Goal: Task Accomplishment & Management: Use online tool/utility

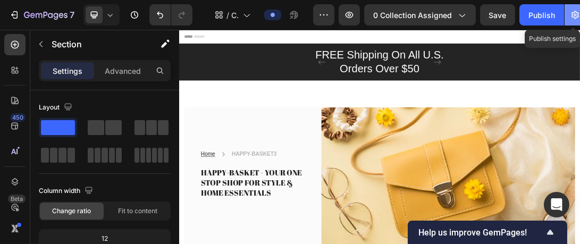
click at [570, 12] on icon "button" at bounding box center [575, 15] width 11 height 11
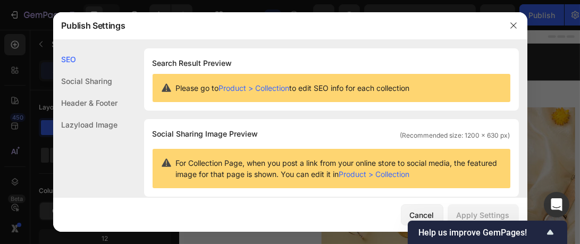
click at [253, 88] on link "Product > Collection" at bounding box center [254, 87] width 71 height 9
click at [303, 139] on div "Social Sharing Image Preview (Recommended size: 1200 x 630 px)" at bounding box center [332, 134] width 358 height 13
click at [411, 102] on div "Please go to Product > Collection to edit SEO info for each collection" at bounding box center [332, 88] width 358 height 28
click at [426, 208] on button "Cancel" at bounding box center [422, 214] width 43 height 21
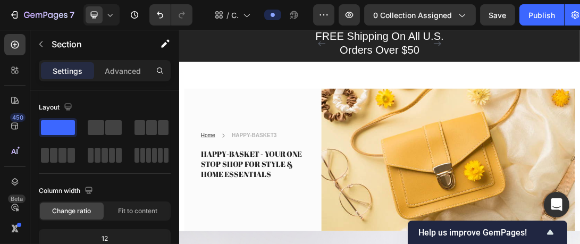
scroll to position [30, 0]
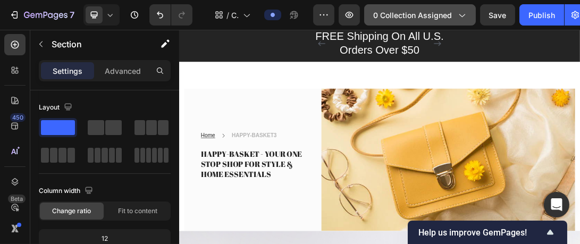
click at [415, 14] on span "0 collection assigned" at bounding box center [412, 15] width 79 height 11
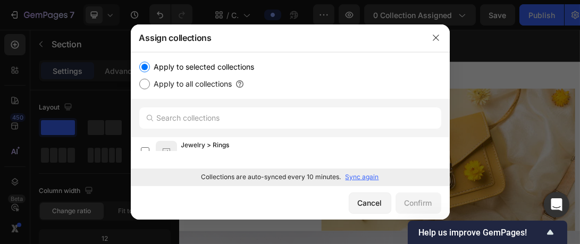
click at [140, 85] on input "Apply to all collections" at bounding box center [144, 84] width 11 height 11
radio input "true"
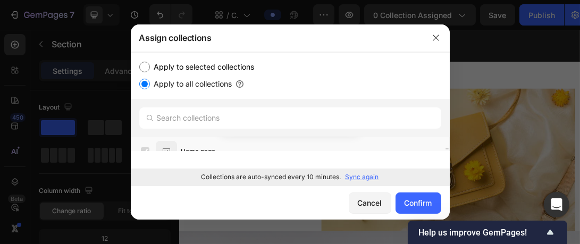
scroll to position [156, 0]
click at [142, 66] on input "Apply to selected collections" at bounding box center [144, 67] width 11 height 11
radio input "true"
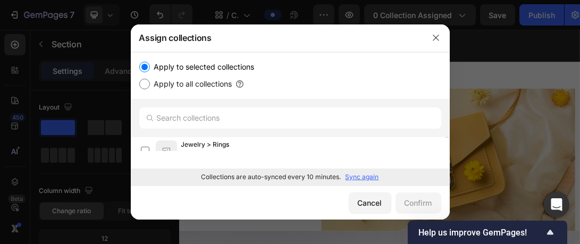
scroll to position [0, 0]
click at [142, 149] on label at bounding box center [145, 151] width 9 height 9
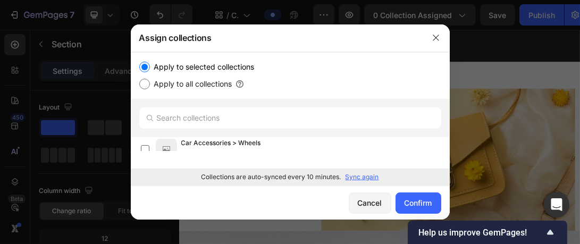
scroll to position [35, 0]
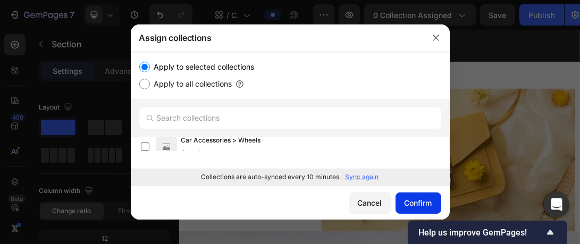
click at [414, 200] on div "Confirm" at bounding box center [419, 202] width 28 height 11
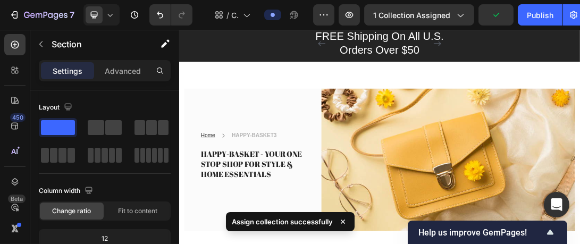
scroll to position [0, 0]
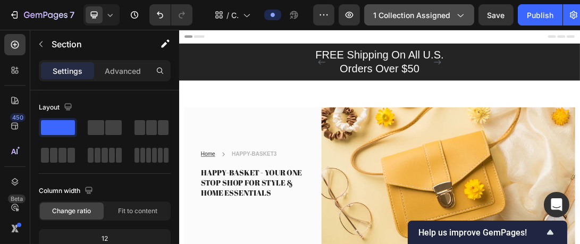
click at [456, 13] on icon "button" at bounding box center [460, 15] width 11 height 11
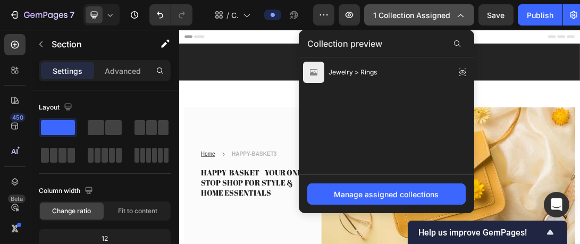
click at [440, 15] on span "1 collection assigned" at bounding box center [411, 15] width 77 height 11
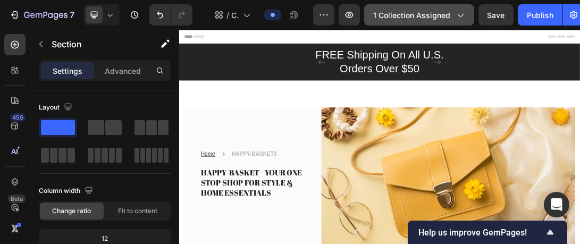
click at [461, 14] on icon "button" at bounding box center [460, 15] width 11 height 11
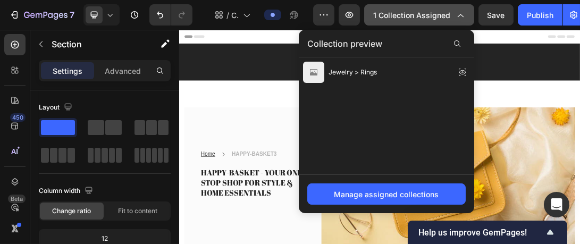
click at [461, 14] on icon "button" at bounding box center [460, 15] width 11 height 11
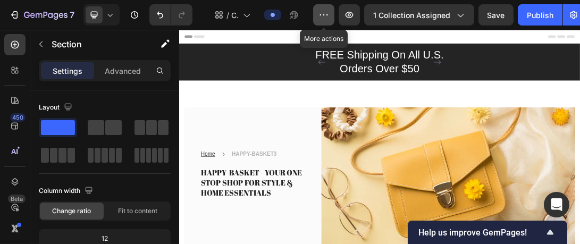
click at [323, 18] on icon "button" at bounding box center [323, 15] width 11 height 11
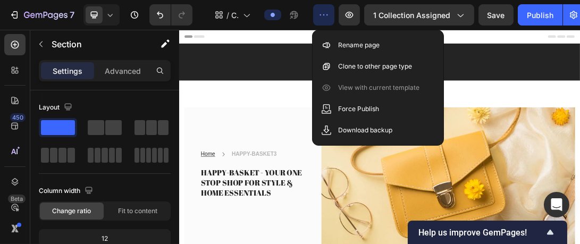
click at [324, 12] on icon "button" at bounding box center [323, 15] width 11 height 11
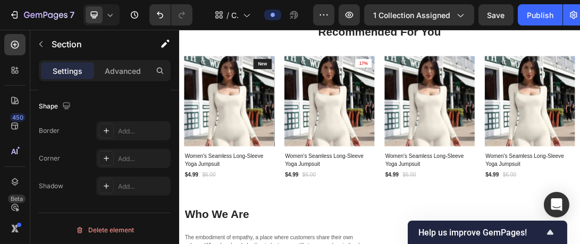
scroll to position [1478, 0]
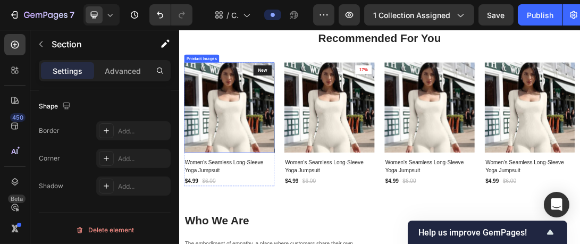
click at [209, 104] on img at bounding box center [259, 153] width 144 height 144
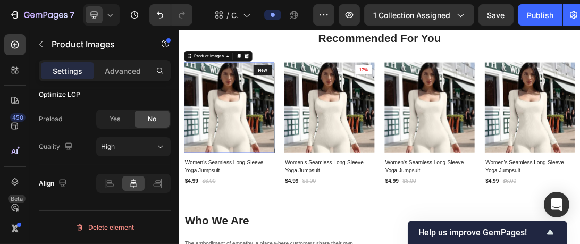
scroll to position [0, 0]
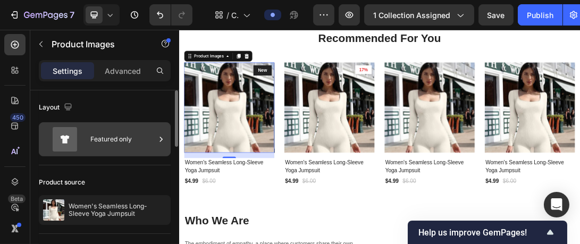
click at [153, 138] on div "Featured only" at bounding box center [122, 139] width 65 height 24
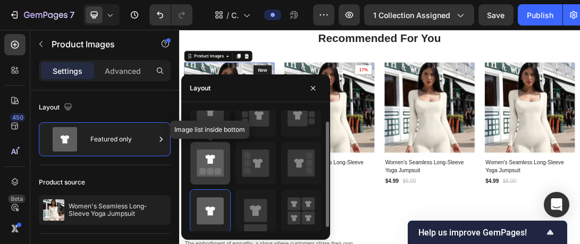
scroll to position [16, 0]
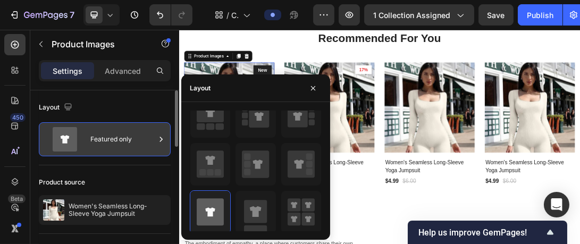
click at [154, 132] on div "Featured only" at bounding box center [122, 139] width 65 height 24
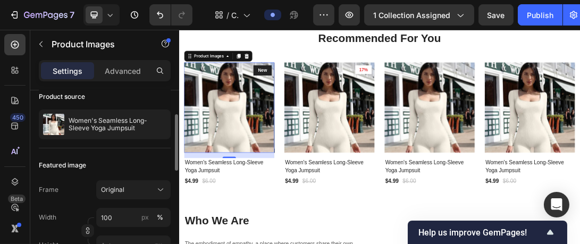
scroll to position [84, 0]
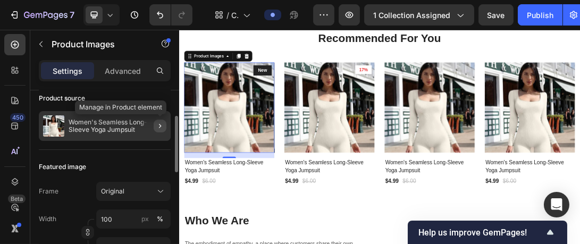
click at [158, 126] on icon "button" at bounding box center [160, 126] width 9 height 9
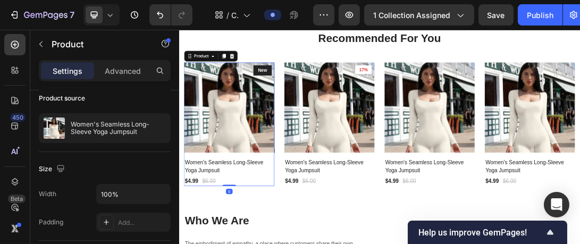
scroll to position [0, 0]
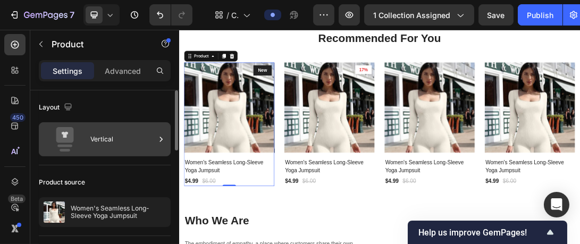
click at [150, 145] on div "Vertical" at bounding box center [122, 139] width 65 height 24
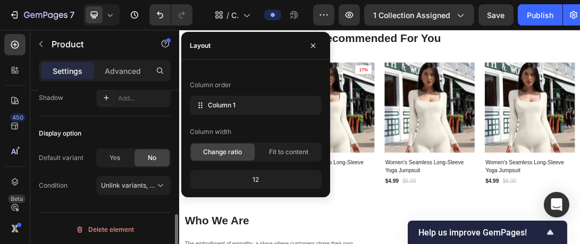
scroll to position [383, 0]
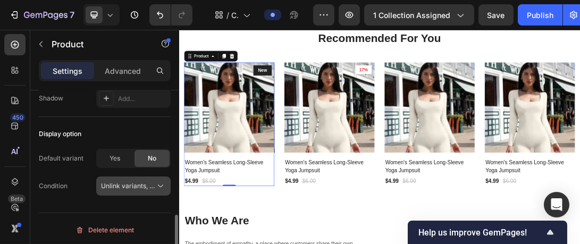
click at [157, 184] on icon at bounding box center [160, 186] width 11 height 11
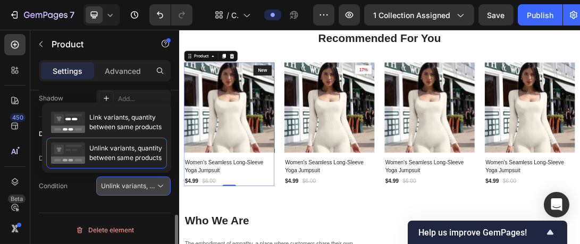
click at [156, 184] on icon at bounding box center [160, 186] width 11 height 11
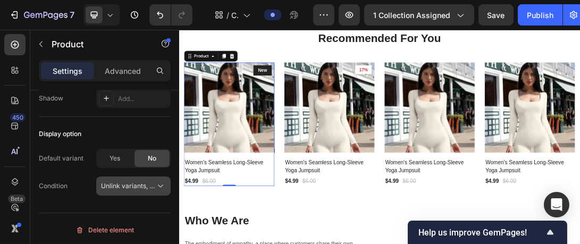
scroll to position [0, 0]
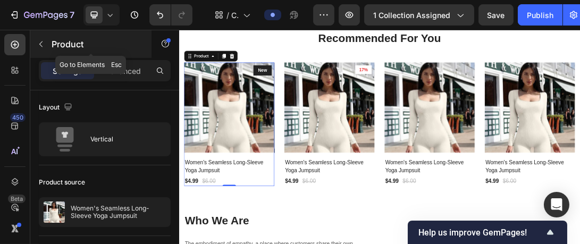
click at [37, 41] on icon "button" at bounding box center [41, 44] width 9 height 9
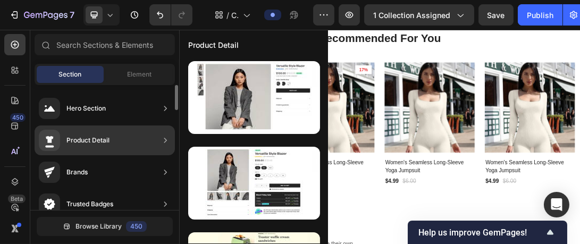
click at [114, 142] on div "Product Detail" at bounding box center [105, 140] width 140 height 30
click at [161, 145] on icon at bounding box center [165, 140] width 11 height 11
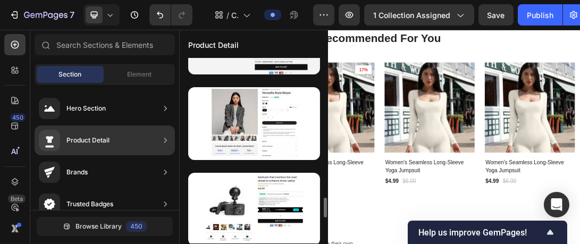
scroll to position [1261, 0]
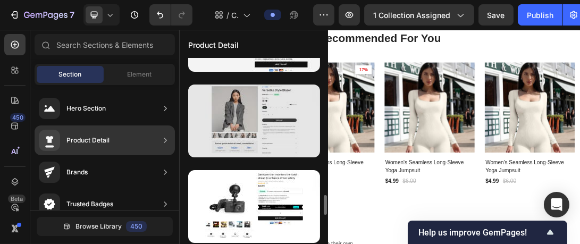
click at [261, 148] on div at bounding box center [254, 121] width 132 height 73
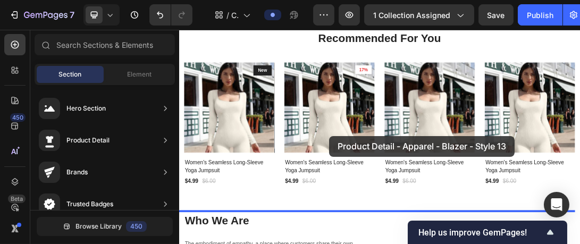
drag, startPoint x: 440, startPoint y: 178, endPoint x: 417, endPoint y: 199, distance: 31.2
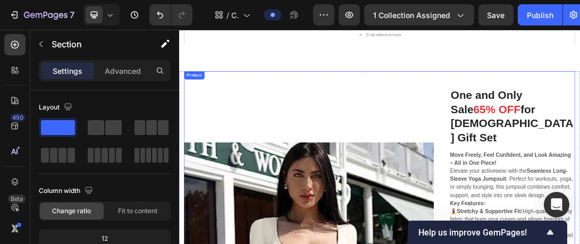
scroll to position [769, 0]
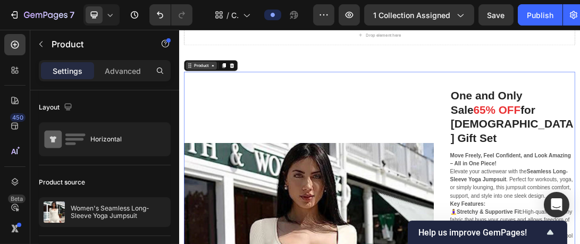
click at [216, 86] on div "Product" at bounding box center [214, 87] width 28 height 10
click at [225, 89] on div "Product" at bounding box center [214, 87] width 28 height 10
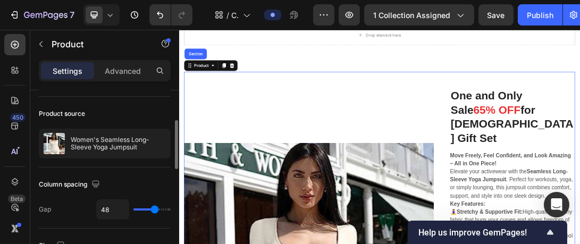
scroll to position [81, 0]
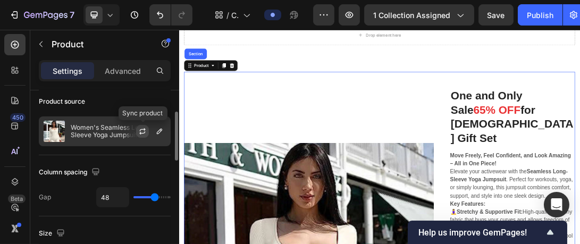
click at [142, 132] on icon "button" at bounding box center [142, 132] width 6 height 3
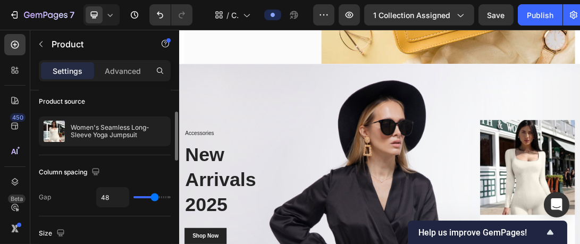
scroll to position [0, 0]
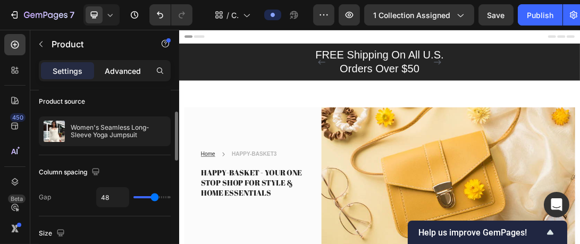
click at [127, 72] on p "Advanced" at bounding box center [123, 70] width 36 height 11
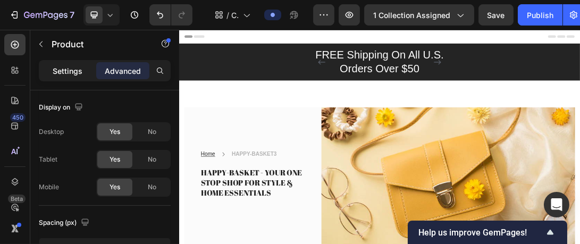
click at [73, 75] on p "Settings" at bounding box center [68, 70] width 30 height 11
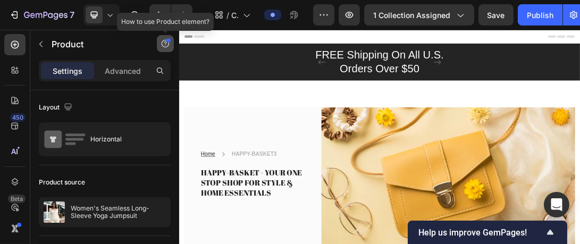
click at [166, 41] on icon "button" at bounding box center [165, 43] width 9 height 9
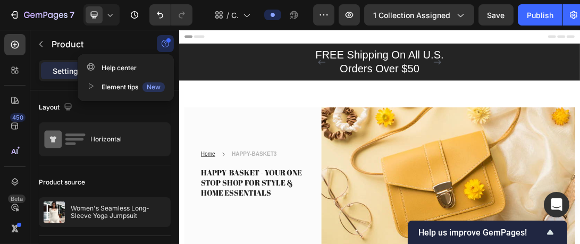
click at [166, 43] on icon "button" at bounding box center [165, 42] width 2 height 3
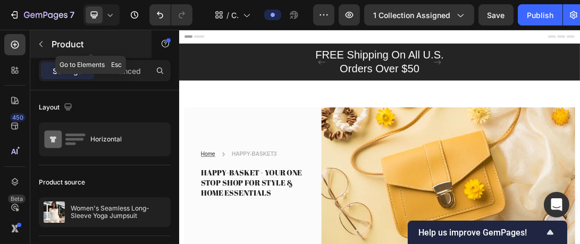
click at [39, 41] on icon "button" at bounding box center [41, 44] width 9 height 9
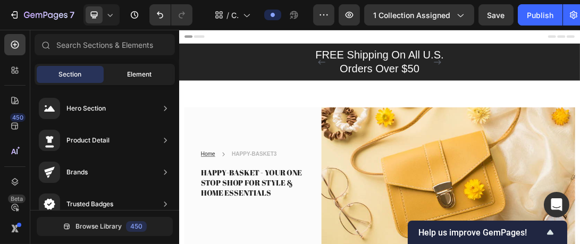
click at [136, 80] on div "Element" at bounding box center [139, 74] width 67 height 17
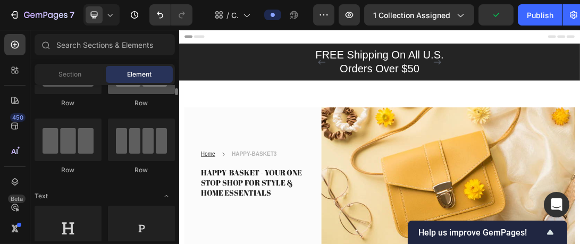
scroll to position [57, 0]
click at [119, 130] on div at bounding box center [141, 139] width 67 height 43
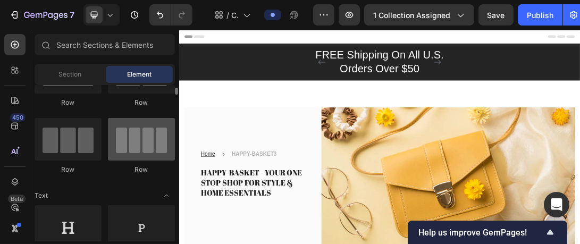
click at [157, 127] on div at bounding box center [141, 139] width 67 height 43
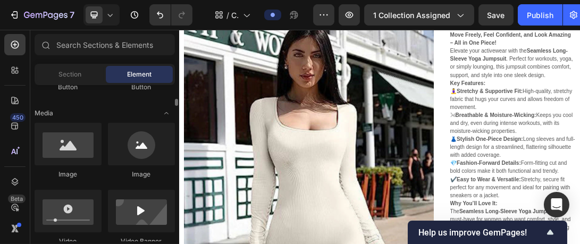
scroll to position [314, 0]
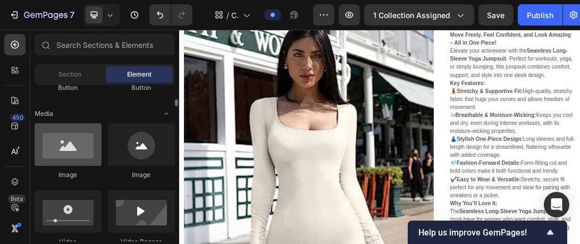
click at [73, 152] on div at bounding box center [68, 144] width 67 height 43
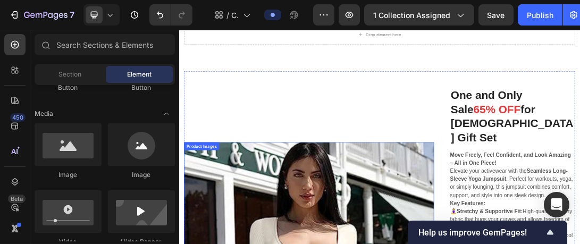
scroll to position [769, 0]
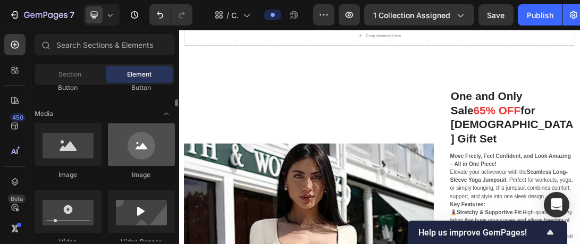
click at [140, 142] on div at bounding box center [141, 144] width 67 height 43
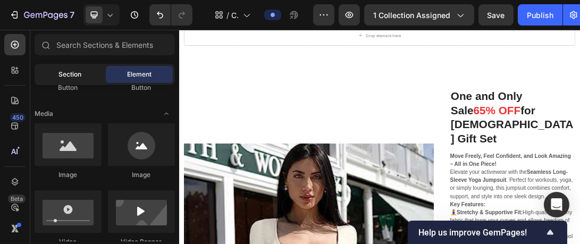
click at [79, 76] on span "Section" at bounding box center [70, 75] width 23 height 10
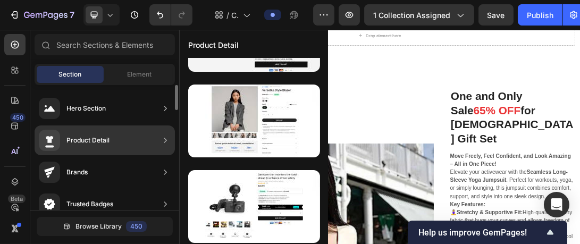
click at [96, 139] on div "Product Detail" at bounding box center [87, 140] width 43 height 11
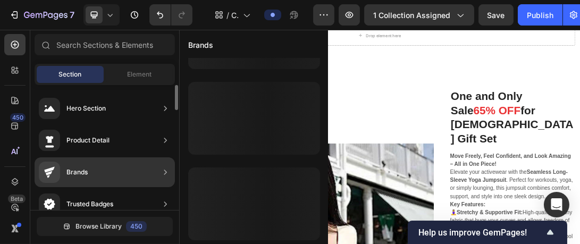
scroll to position [663, 0]
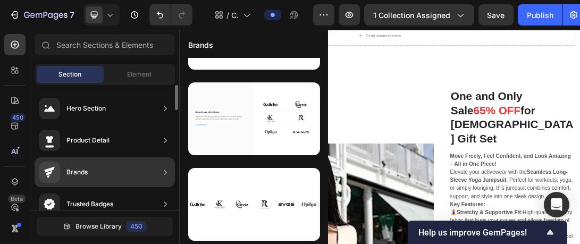
click at [147, 135] on div "Product Detail" at bounding box center [105, 140] width 140 height 30
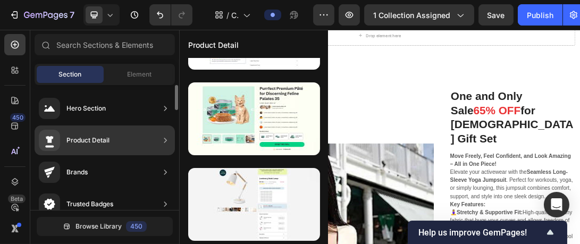
click at [99, 139] on div "Product Detail" at bounding box center [87, 140] width 43 height 11
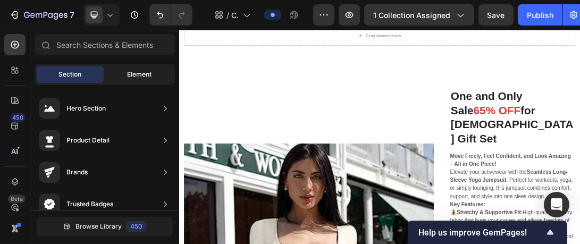
click at [147, 77] on span "Element" at bounding box center [139, 75] width 24 height 10
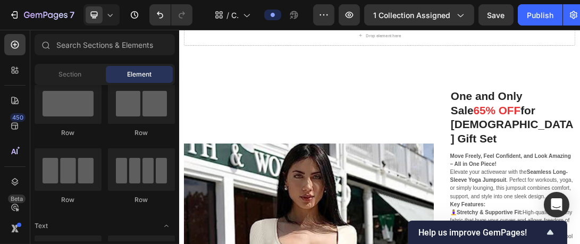
scroll to position [0, 0]
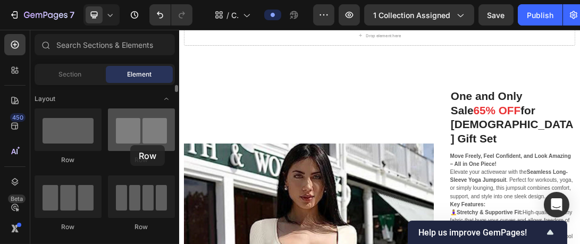
click at [130, 145] on div at bounding box center [141, 129] width 67 height 43
click at [170, 114] on div at bounding box center [141, 129] width 67 height 43
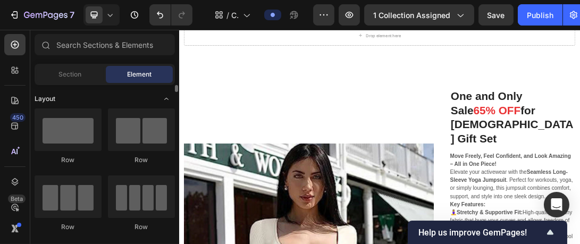
click at [166, 100] on icon "Toggle open" at bounding box center [166, 99] width 9 height 9
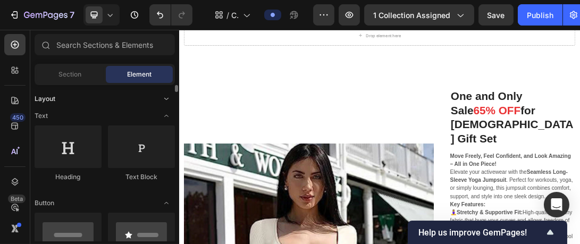
click at [166, 100] on icon "Toggle open" at bounding box center [166, 99] width 9 height 9
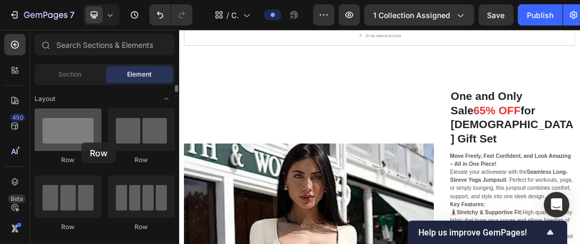
click at [81, 142] on div at bounding box center [68, 129] width 67 height 43
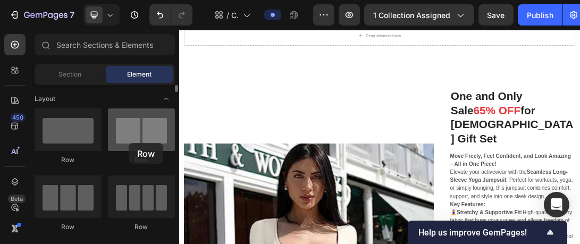
click at [129, 143] on div at bounding box center [141, 129] width 67 height 43
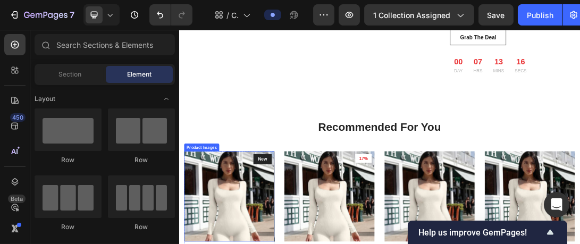
scroll to position [1362, 0]
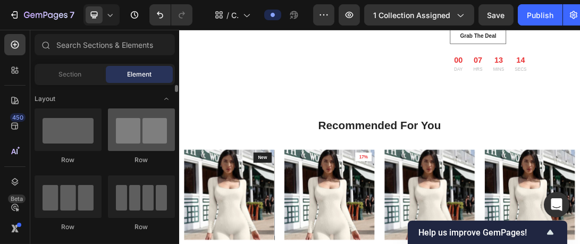
click at [137, 148] on div at bounding box center [141, 129] width 67 height 43
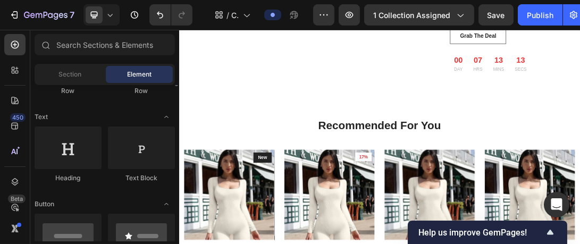
scroll to position [137, 0]
click at [137, 148] on div at bounding box center [141, 146] width 67 height 43
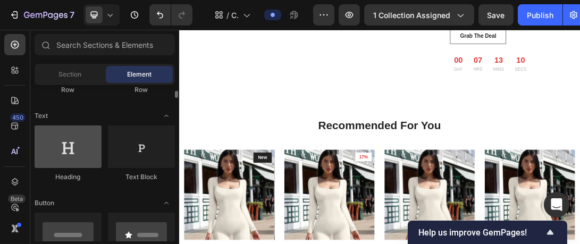
click at [74, 149] on div at bounding box center [68, 146] width 67 height 43
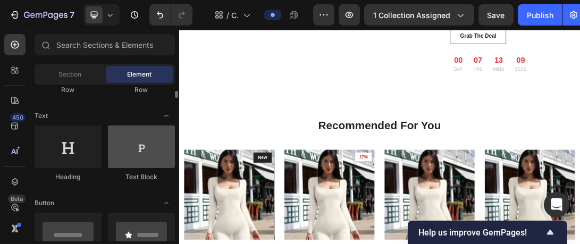
click at [152, 146] on div at bounding box center [141, 146] width 67 height 43
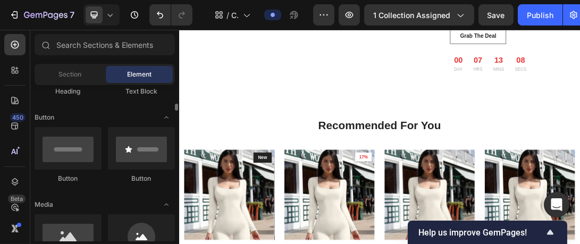
scroll to position [232, 0]
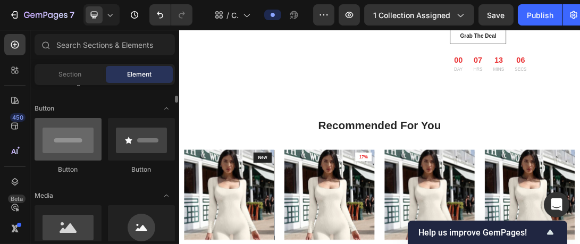
click at [86, 143] on div at bounding box center [68, 139] width 67 height 43
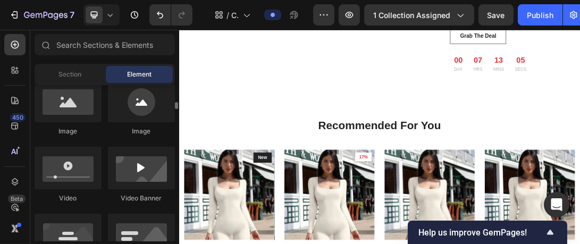
scroll to position [358, 0]
drag, startPoint x: 86, startPoint y: 143, endPoint x: 17, endPoint y: 102, distance: 80.6
click at [17, 102] on icon at bounding box center [15, 100] width 11 height 11
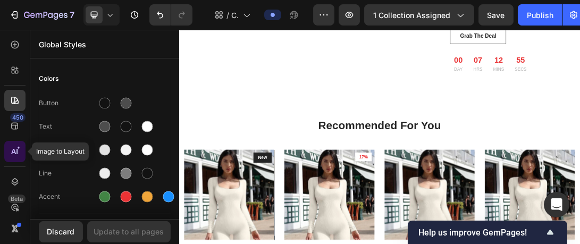
click at [19, 149] on icon at bounding box center [15, 151] width 11 height 11
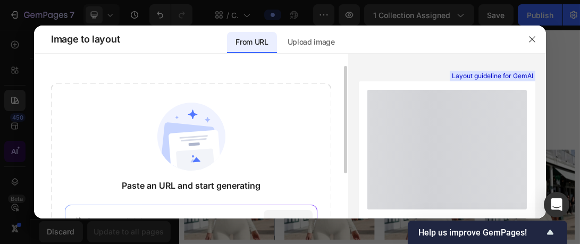
scroll to position [7, 0]
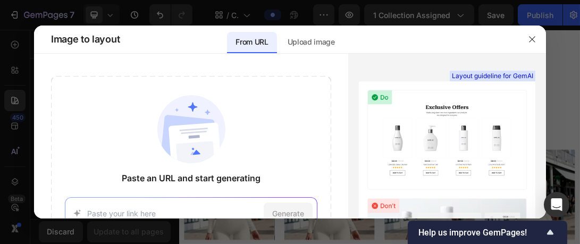
click at [19, 75] on div at bounding box center [290, 122] width 580 height 244
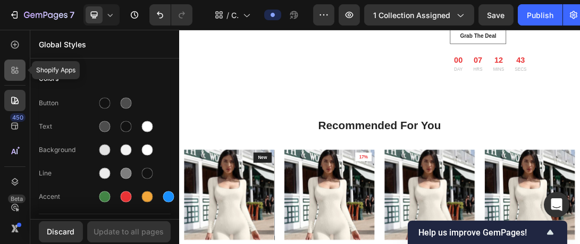
click at [16, 75] on icon at bounding box center [15, 70] width 11 height 11
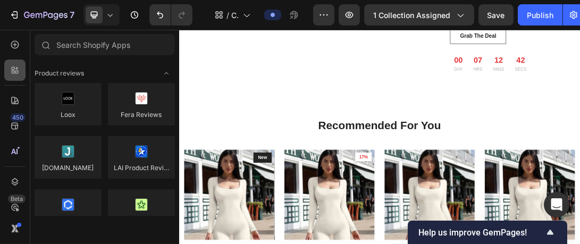
scroll to position [358, 0]
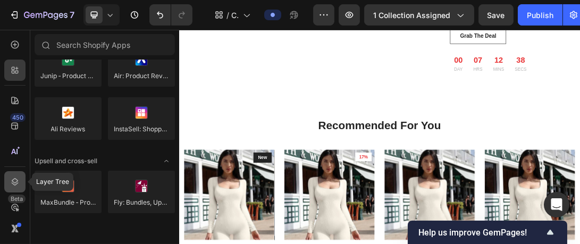
click at [16, 186] on icon at bounding box center [15, 182] width 11 height 11
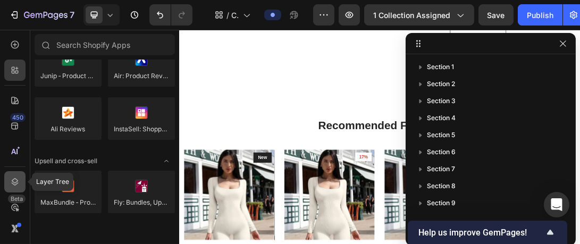
click at [17, 187] on div at bounding box center [14, 181] width 21 height 21
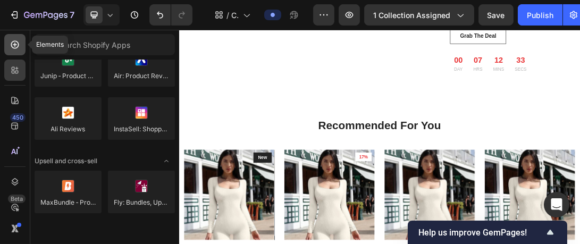
click at [12, 48] on icon at bounding box center [15, 44] width 11 height 11
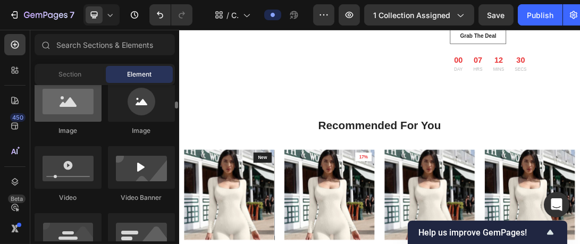
click at [53, 94] on div at bounding box center [68, 100] width 67 height 43
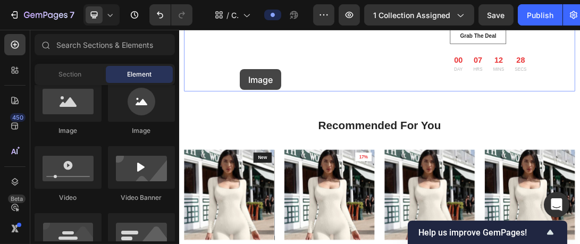
drag, startPoint x: 232, startPoint y: 123, endPoint x: 298, endPoint y: 88, distance: 74.9
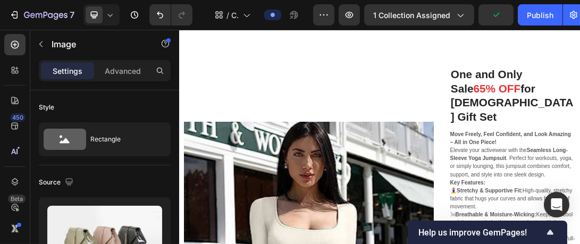
scroll to position [797, 0]
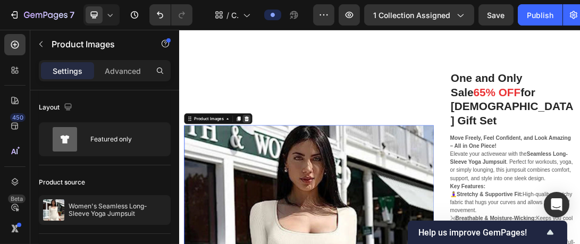
click at [283, 165] on div at bounding box center [286, 171] width 13 height 13
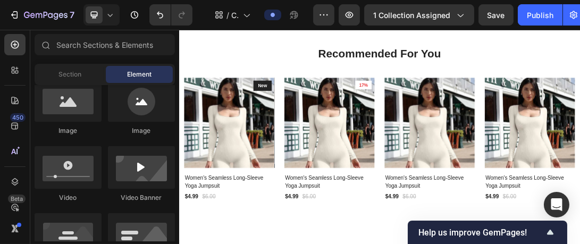
scroll to position [1118, 0]
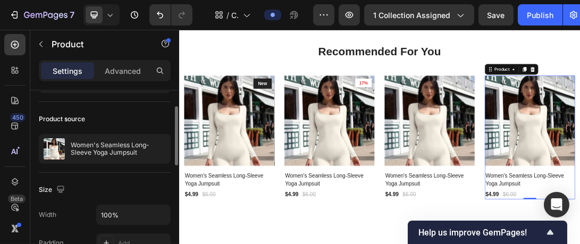
scroll to position [69, 0]
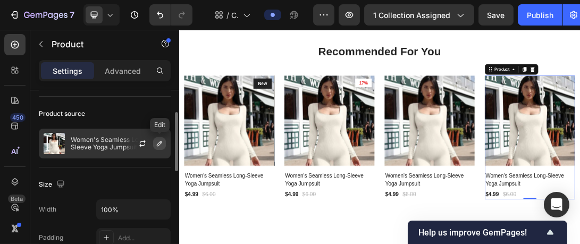
click at [163, 145] on icon "button" at bounding box center [159, 143] width 9 height 9
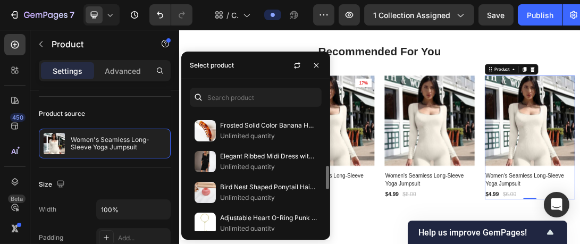
scroll to position [274, 0]
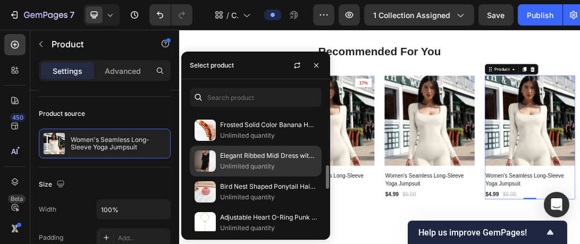
click at [248, 151] on p "Elegant Ribbed Midi Dress with Side Slit" at bounding box center [268, 155] width 97 height 11
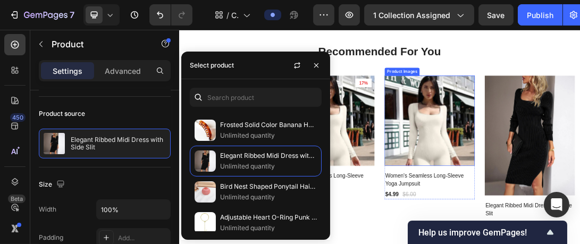
click at [557, 192] on img at bounding box center [578, 175] width 144 height 144
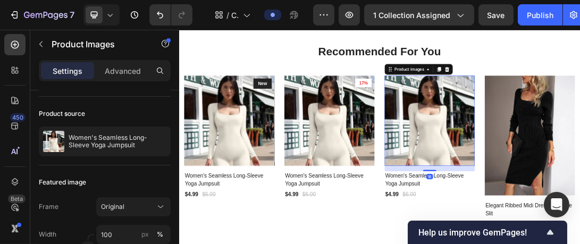
scroll to position [0, 0]
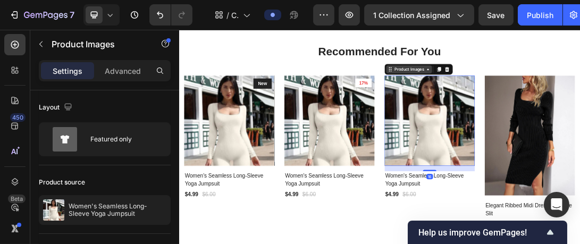
click at [510, 97] on icon at bounding box center [514, 92] width 9 height 9
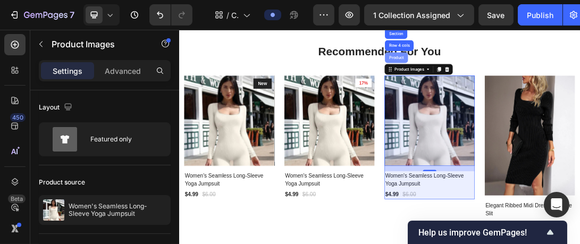
click at [518, 82] on div "Product" at bounding box center [524, 73] width 37 height 17
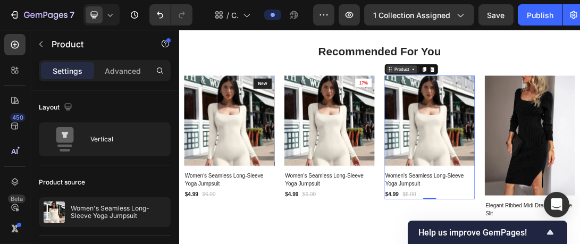
click at [513, 93] on icon at bounding box center [514, 92] width 2 height 2
click at [511, 99] on div "Product" at bounding box center [532, 92] width 49 height 13
click at [535, 97] on div "Product" at bounding box center [533, 93] width 28 height 10
click at [511, 97] on icon at bounding box center [514, 92] width 9 height 9
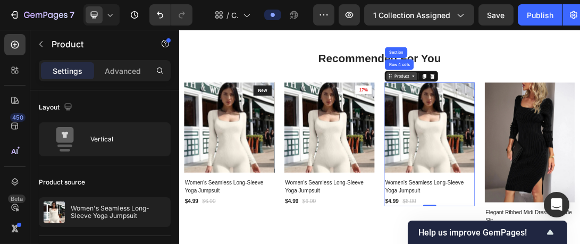
scroll to position [1106, 0]
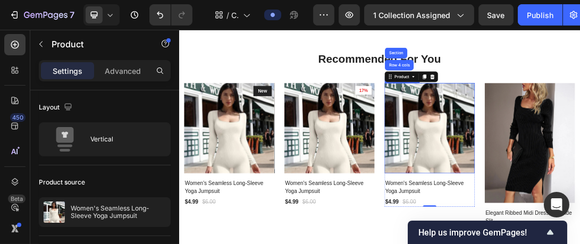
click at [555, 192] on img at bounding box center [578, 186] width 144 height 144
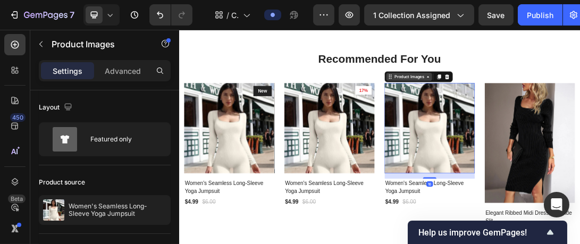
click at [510, 111] on div "Product Images" at bounding box center [544, 104] width 73 height 13
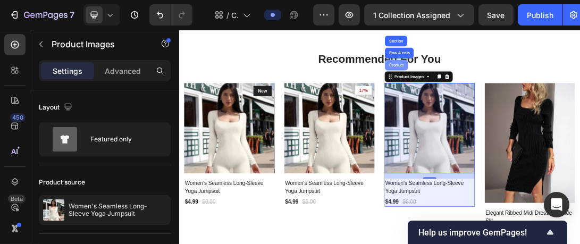
click at [520, 89] on div "Product" at bounding box center [524, 85] width 28 height 6
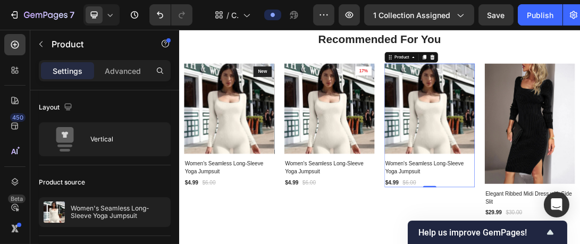
scroll to position [1183, 0]
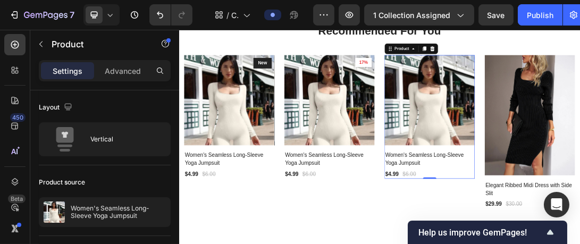
click at [510, 66] on div "Product" at bounding box center [548, 60] width 85 height 17
click at [513, 60] on icon at bounding box center [514, 61] width 2 height 2
click at [541, 161] on img at bounding box center [578, 142] width 144 height 144
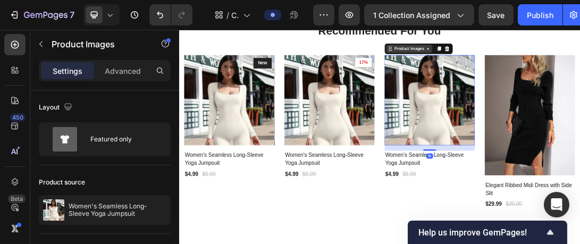
click at [513, 60] on icon at bounding box center [514, 61] width 2 height 2
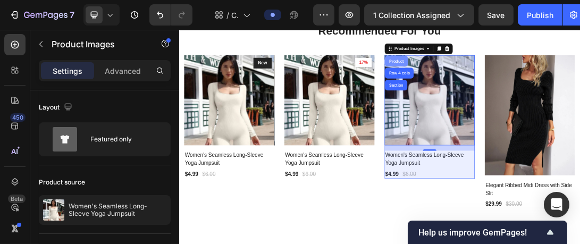
click at [517, 80] on div "Product" at bounding box center [524, 80] width 28 height 6
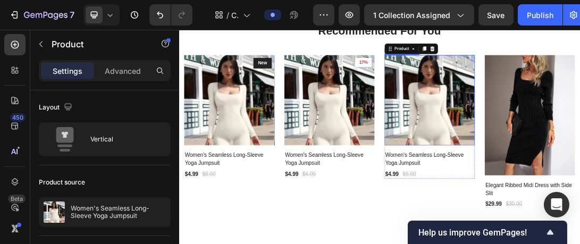
click at [517, 80] on img at bounding box center [578, 142] width 144 height 144
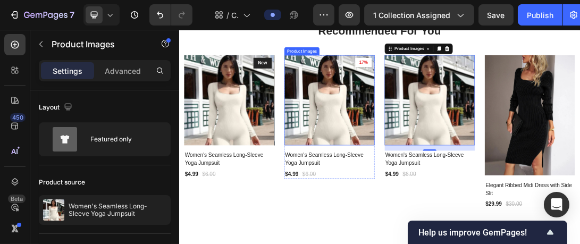
click at [396, 162] on img at bounding box center [418, 142] width 144 height 144
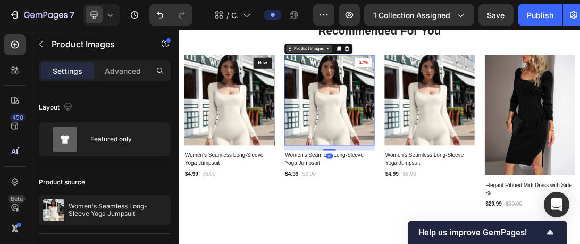
click at [353, 63] on icon at bounding box center [354, 63] width 2 height 2
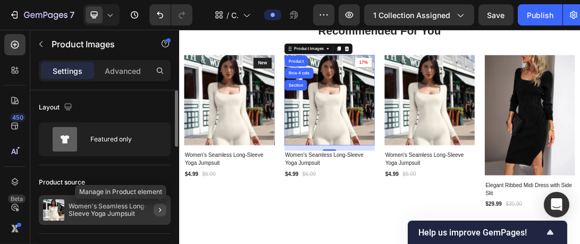
click at [162, 207] on icon "button" at bounding box center [160, 210] width 9 height 9
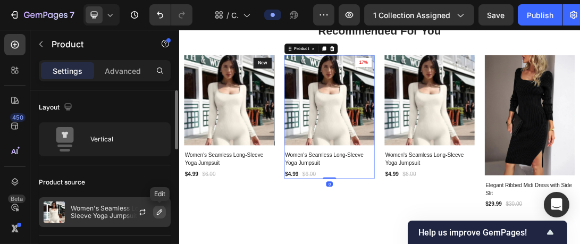
click at [162, 209] on icon "button" at bounding box center [159, 211] width 5 height 5
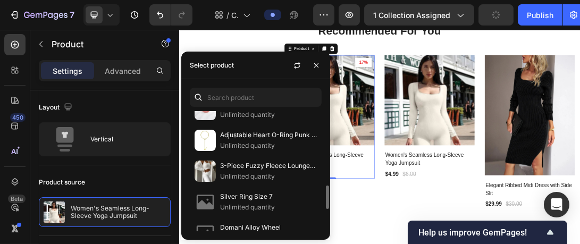
scroll to position [363, 0]
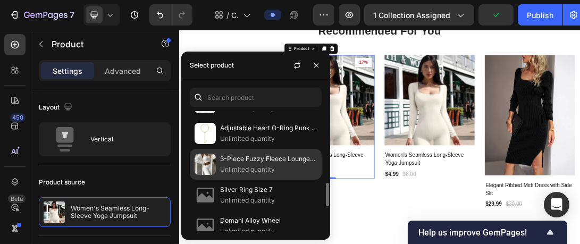
click at [259, 164] on p "Unlimited quantity" at bounding box center [268, 169] width 97 height 11
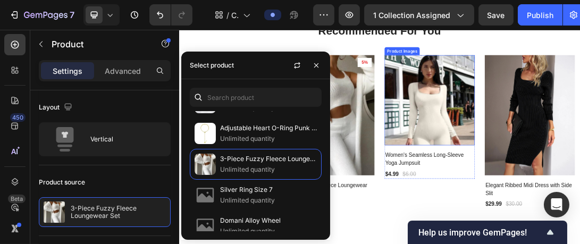
click at [551, 184] on img at bounding box center [578, 142] width 144 height 144
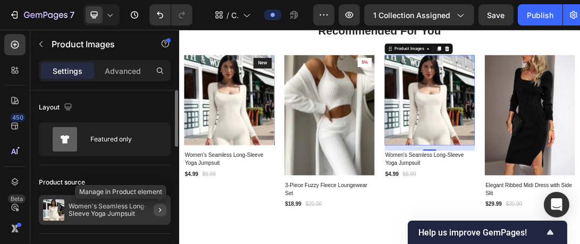
click at [163, 207] on icon "button" at bounding box center [160, 210] width 9 height 9
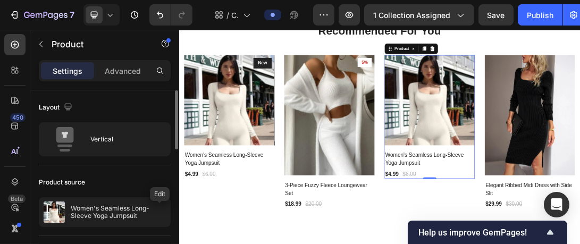
click at [0, 0] on icon "button" at bounding box center [0, 0] width 0 height 0
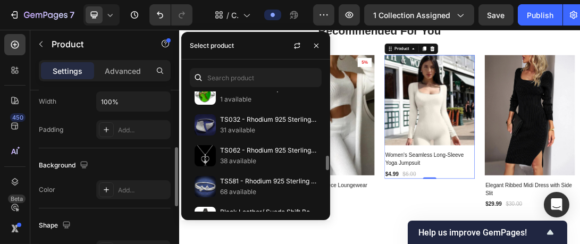
scroll to position [601, 0]
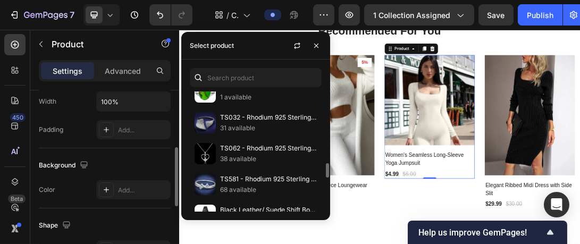
click at [258, 184] on p "68 available" at bounding box center [268, 189] width 97 height 11
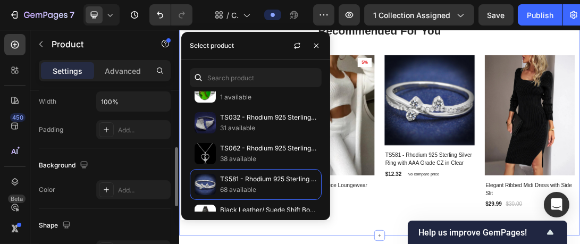
click at [458, 243] on div "Recommended For You Heading Row Product Images New Text block Row Women's Seaml…" at bounding box center [498, 167] width 638 height 380
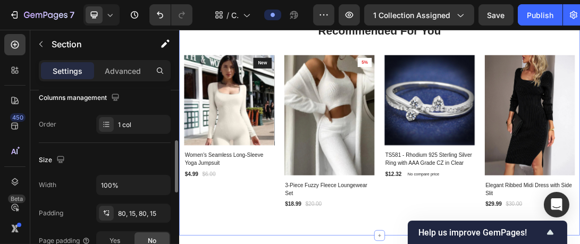
scroll to position [0, 0]
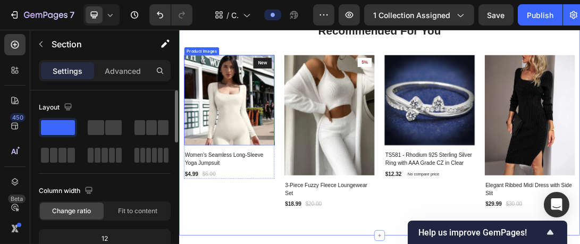
click at [217, 64] on div "Product Images" at bounding box center [215, 64] width 52 height 10
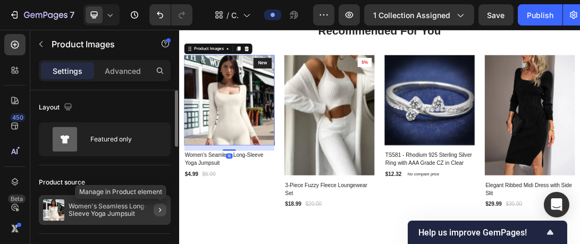
click at [163, 209] on icon "button" at bounding box center [160, 210] width 9 height 9
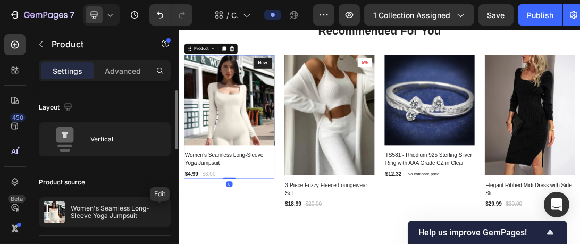
click at [0, 0] on icon "button" at bounding box center [0, 0] width 0 height 0
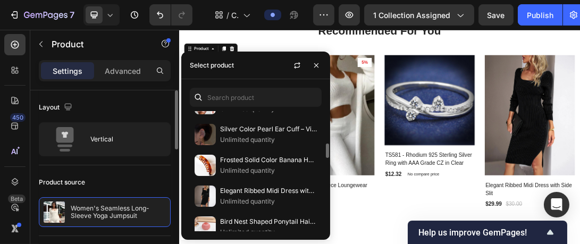
scroll to position [279, 0]
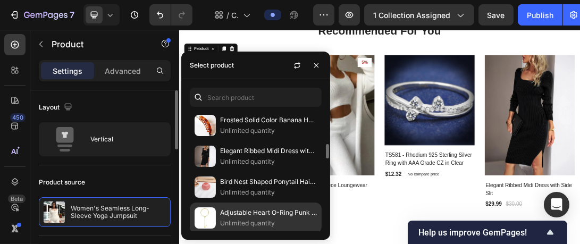
click at [255, 210] on p "Adjustable Heart O-Ring Punk Rock Cuban Chain Necklace – Lariat Y-Style Necklac…" at bounding box center [268, 212] width 97 height 11
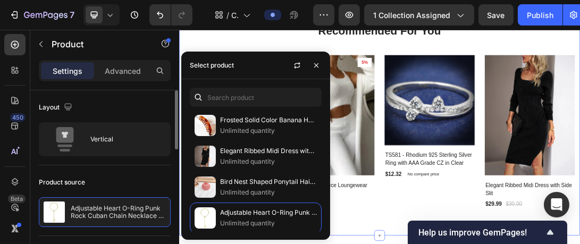
click at [455, 243] on div "Recommended For You Heading Row Product Images New Text block Row Adjustable He…" at bounding box center [498, 167] width 638 height 380
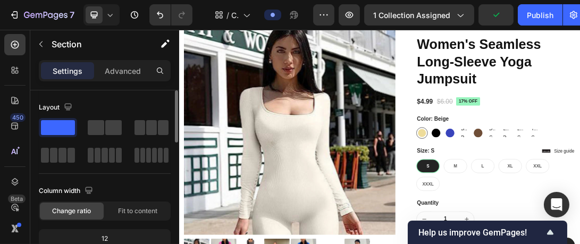
scroll to position [1573, 0]
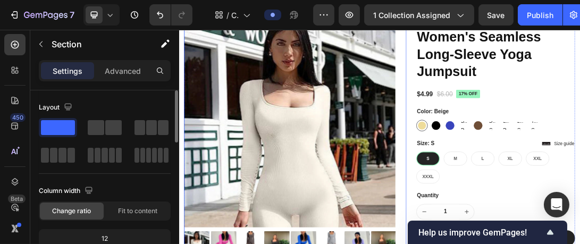
click at [281, 219] on img at bounding box center [355, 175] width 337 height 337
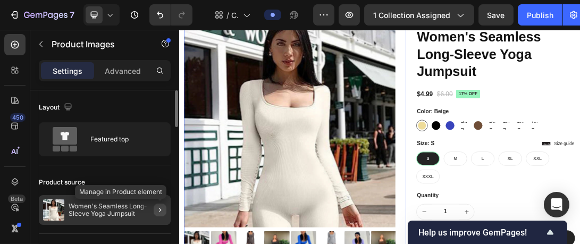
click at [157, 209] on icon "button" at bounding box center [160, 210] width 9 height 9
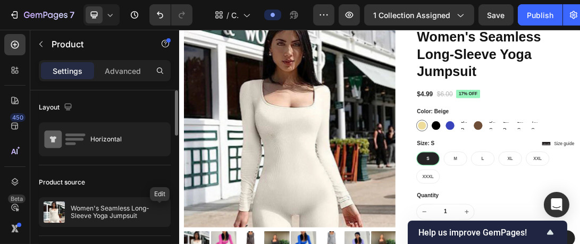
click at [0, 0] on icon "button" at bounding box center [0, 0] width 0 height 0
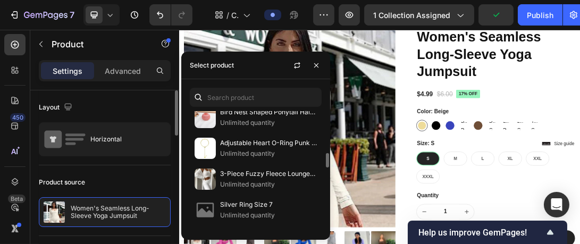
scroll to position [349, 0]
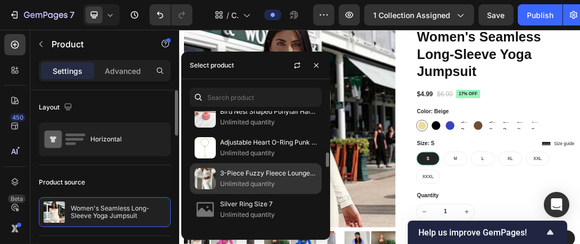
click at [240, 179] on p "Unlimited quantity" at bounding box center [268, 184] width 97 height 11
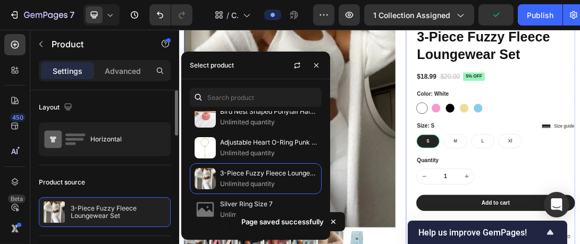
click at [501, 243] on img at bounding box center [355, 175] width 337 height 337
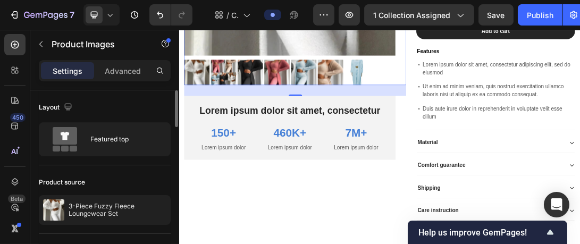
scroll to position [1847, 0]
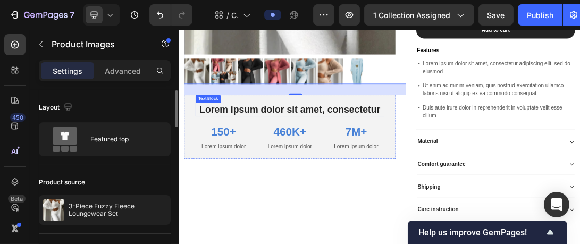
click at [399, 147] on p "Lorem ipsum dolor sit amet, consectetur" at bounding box center [355, 156] width 298 height 19
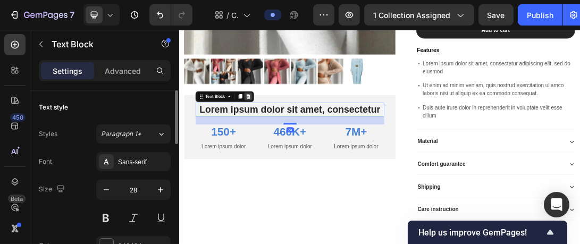
click at [290, 132] on icon at bounding box center [288, 135] width 7 height 7
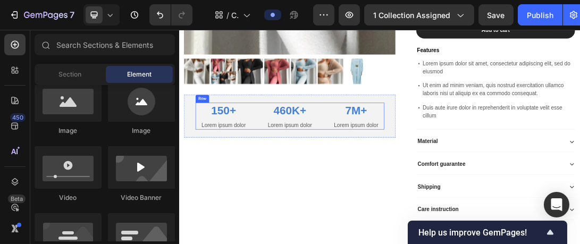
click at [310, 166] on div "460K+" at bounding box center [354, 158] width 89 height 25
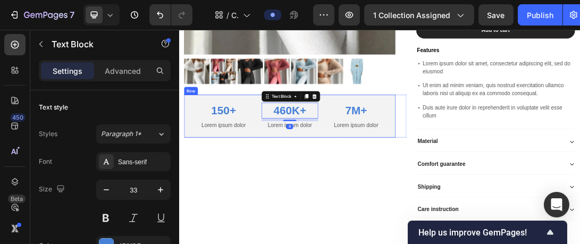
click at [443, 133] on div "150+ Text Block Lorem ipsum dolor Text Block 460K+ Text Block 8 Lorem ipsum dol…" at bounding box center [355, 167] width 337 height 68
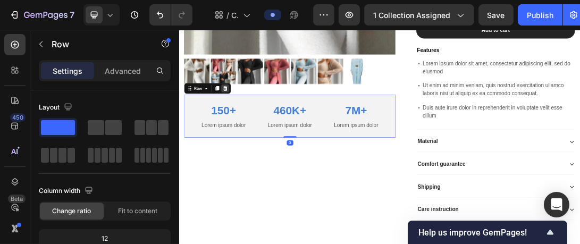
click at [251, 120] on icon at bounding box center [252, 123] width 7 height 7
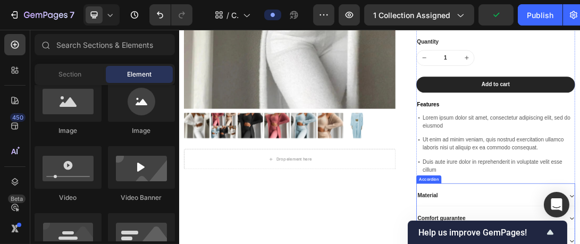
scroll to position [1766, 0]
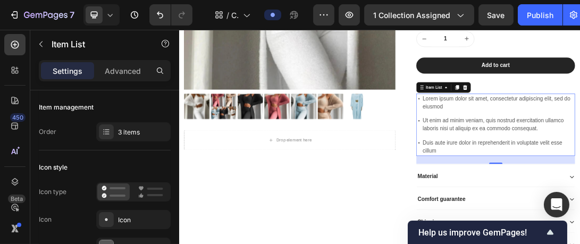
scroll to position [1790, 0]
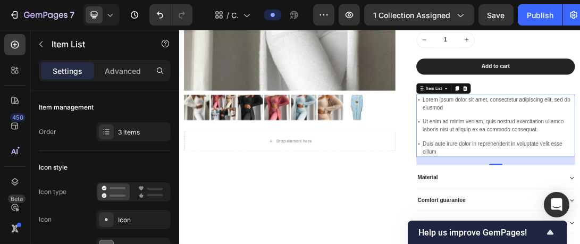
click at [561, 125] on icon at bounding box center [565, 123] width 9 height 9
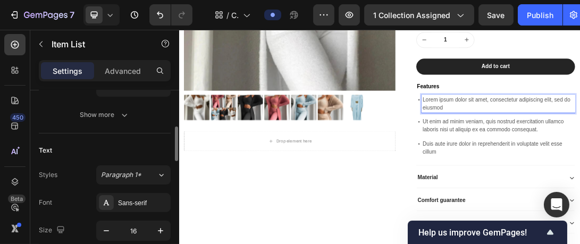
scroll to position [190, 0]
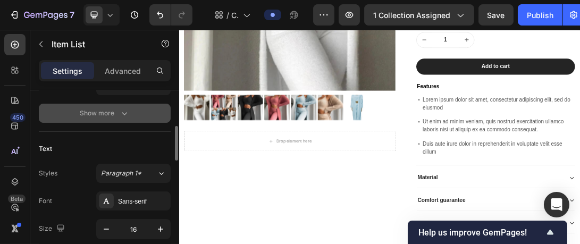
click at [122, 115] on icon "button" at bounding box center [124, 113] width 11 height 11
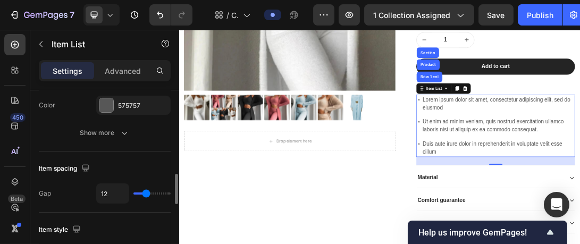
scroll to position [508, 0]
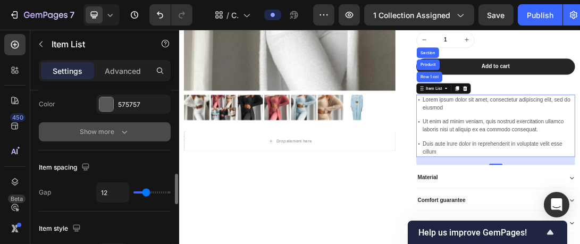
click at [121, 132] on icon "button" at bounding box center [124, 132] width 11 height 11
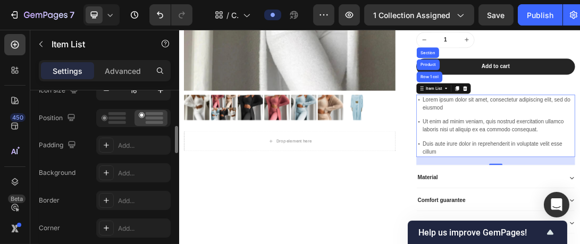
scroll to position [162, 0]
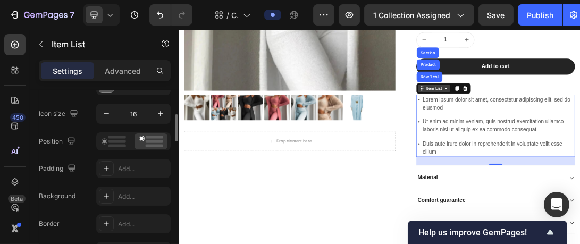
click at [579, 125] on div "Item List" at bounding box center [584, 124] width 30 height 10
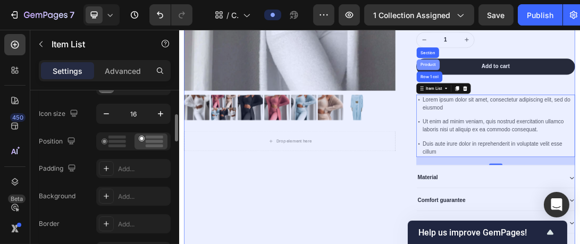
click at [573, 83] on div "Product" at bounding box center [575, 85] width 28 height 6
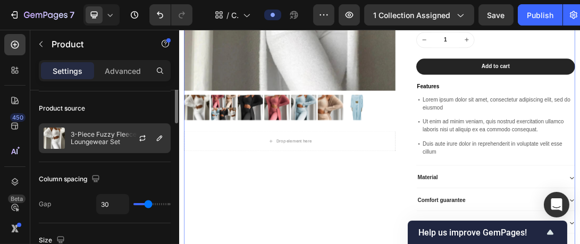
scroll to position [28, 0]
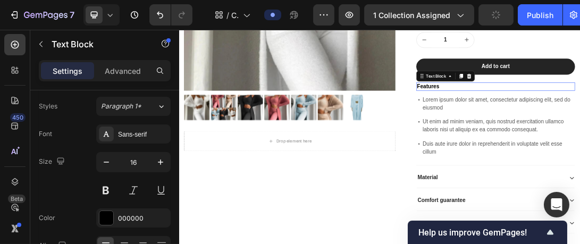
scroll to position [0, 0]
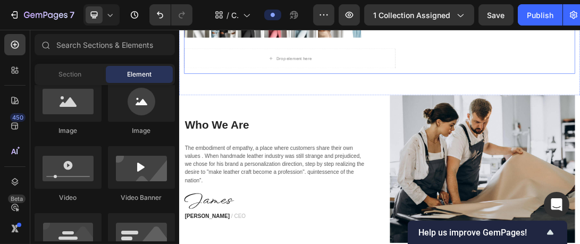
scroll to position [1971, 0]
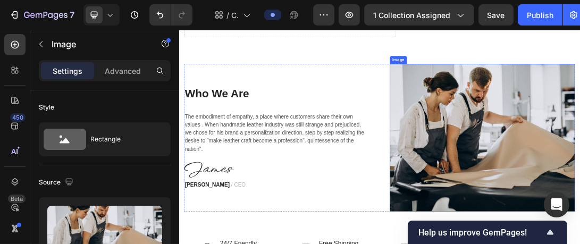
click at [579, 73] on div at bounding box center [584, 74] width 13 height 13
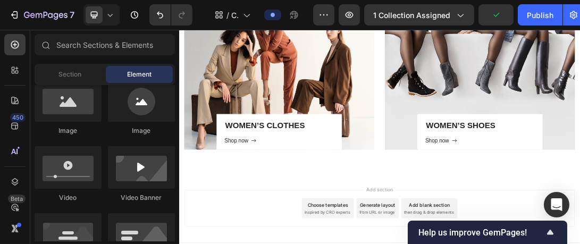
scroll to position [2355, 0]
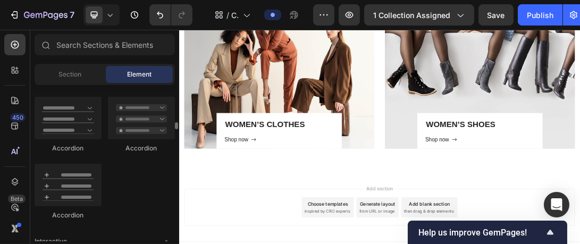
scroll to position [921, 0]
click at [68, 79] on div "Section" at bounding box center [70, 74] width 67 height 17
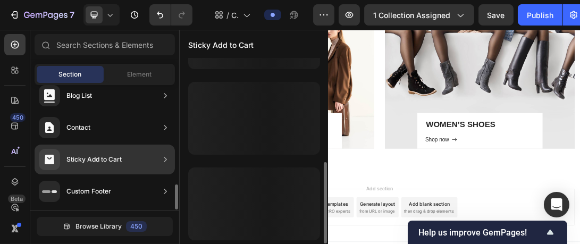
scroll to position [236, 0]
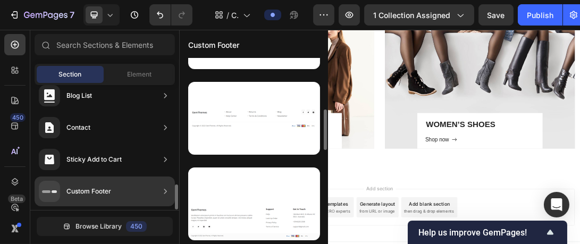
click at [88, 190] on div "Custom Footer" at bounding box center [88, 191] width 45 height 11
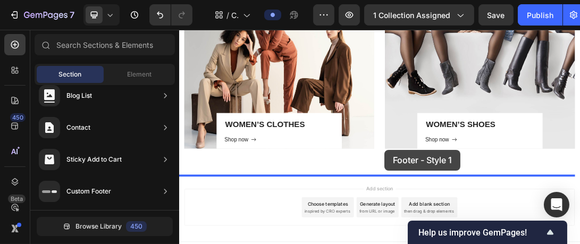
scroll to position [2372, 0]
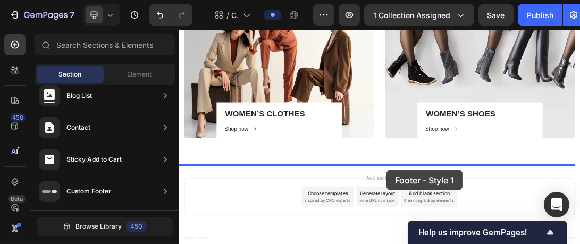
drag, startPoint x: 421, startPoint y: 142, endPoint x: 509, endPoint y: 253, distance: 141.5
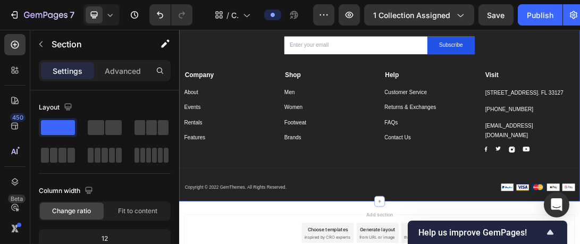
scroll to position [2745, 0]
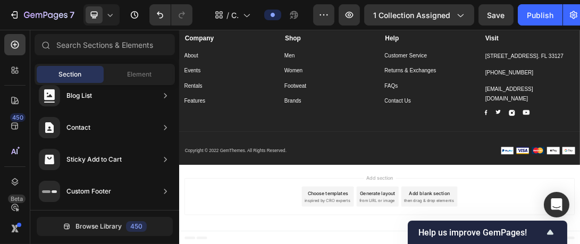
click at [579, 143] on div "Contact Us Button" at bounding box center [578, 143] width 144 height 15
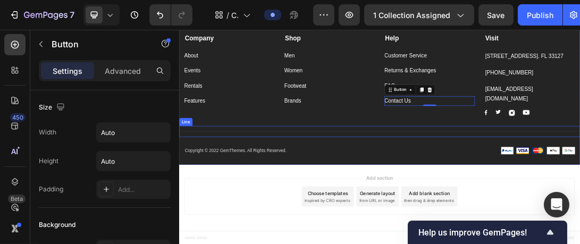
click at [579, 183] on div "Title Line" at bounding box center [498, 192] width 638 height 18
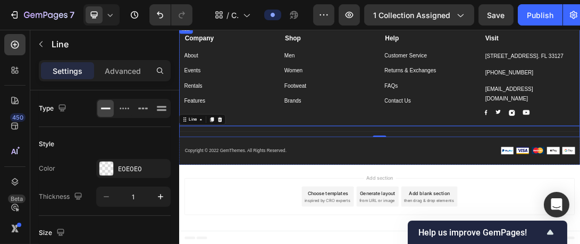
click at [579, 163] on div "Help Text block Customer Service Button Returns & Exchanges Button FAQs Button …" at bounding box center [578, 101] width 144 height 131
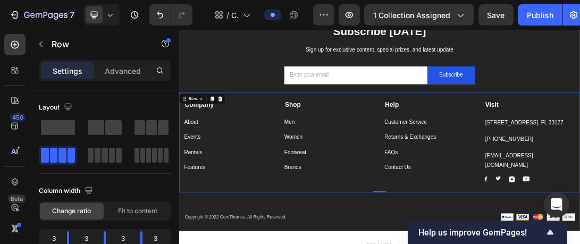
scroll to position [2638, 0]
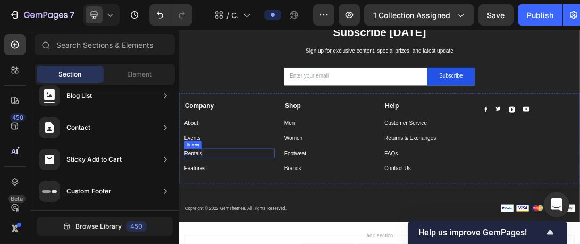
click at [203, 228] on div "Rentals" at bounding box center [201, 226] width 29 height 15
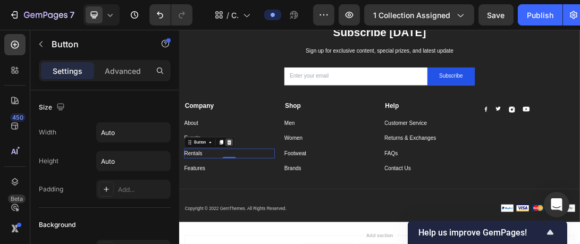
click at [261, 211] on icon at bounding box center [258, 208] width 7 height 7
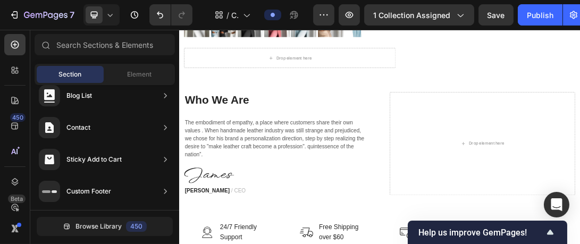
scroll to position [1917, 0]
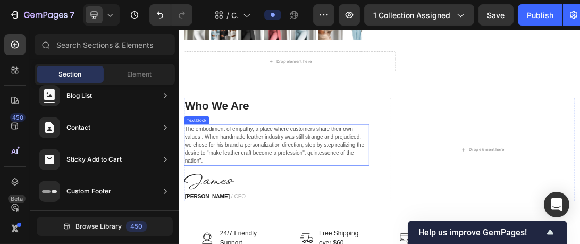
click at [390, 202] on p "The embodiment of empathy, a place where customers share their own values ​. Wh…" at bounding box center [334, 213] width 292 height 64
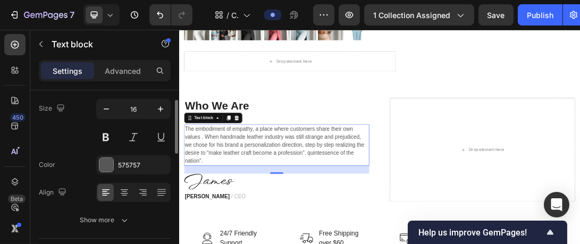
scroll to position [0, 0]
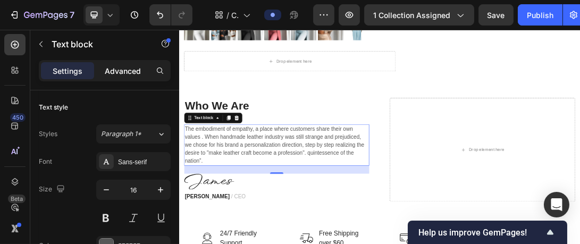
click at [130, 73] on p "Advanced" at bounding box center [123, 70] width 36 height 11
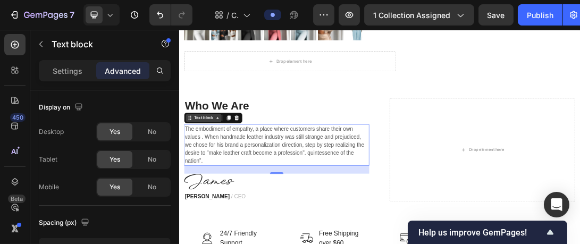
click at [195, 168] on icon at bounding box center [195, 170] width 9 height 9
click at [241, 166] on icon at bounding box center [240, 170] width 9 height 9
click at [239, 169] on div "Text block" at bounding box center [217, 170] width 57 height 13
click at [239, 169] on icon at bounding box center [240, 170] width 9 height 9
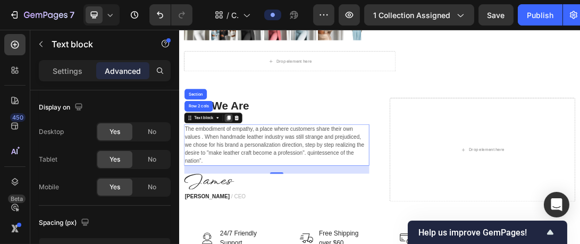
click at [256, 169] on icon at bounding box center [257, 170] width 9 height 9
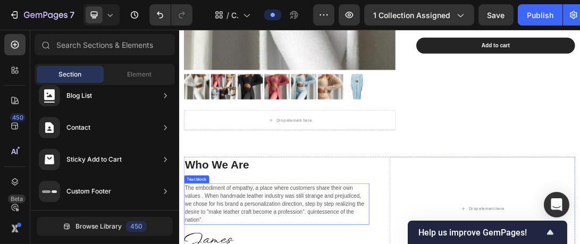
scroll to position [1809, 0]
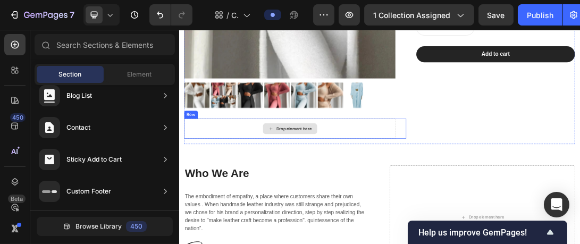
click at [274, 182] on div "Drop element here" at bounding box center [355, 187] width 337 height 32
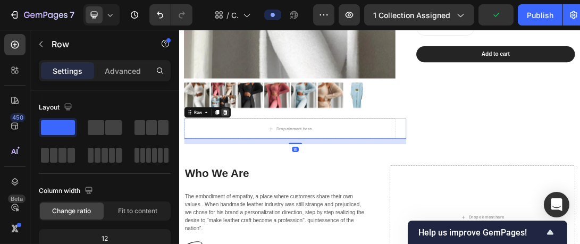
click at [249, 157] on icon at bounding box center [252, 160] width 7 height 7
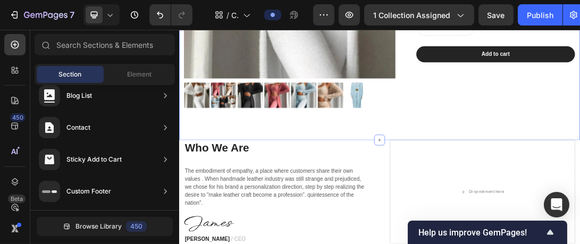
drag, startPoint x: 490, startPoint y: 200, endPoint x: 488, endPoint y: 170, distance: 30.4
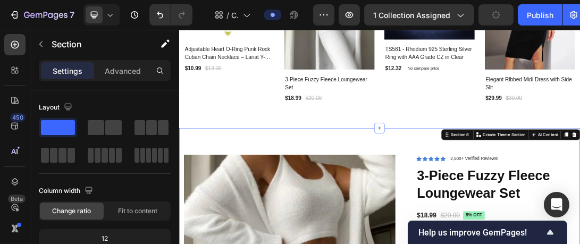
scroll to position [1341, 0]
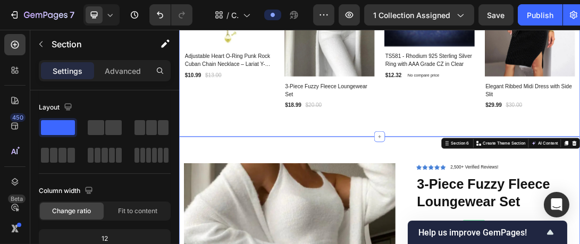
click at [579, 181] on div "Recommended For You Heading Row Product Images New Text block Row Adjustable He…" at bounding box center [498, 9] width 638 height 380
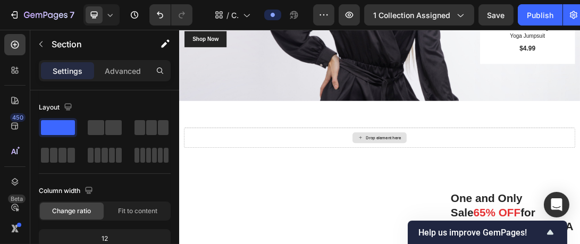
scroll to position [606, 0]
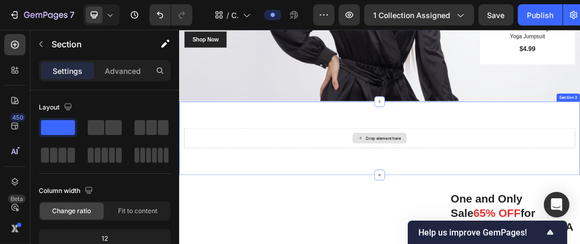
click at [579, 205] on div "Drop element here" at bounding box center [498, 202] width 622 height 32
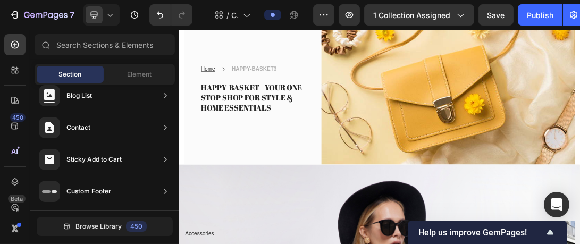
scroll to position [137, 0]
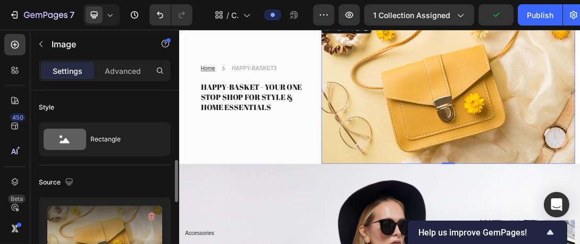
scroll to position [90, 0]
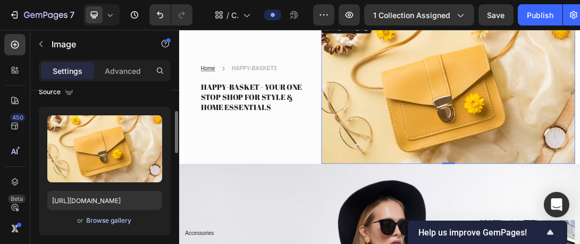
click at [114, 219] on div "Browse gallery" at bounding box center [109, 221] width 45 height 10
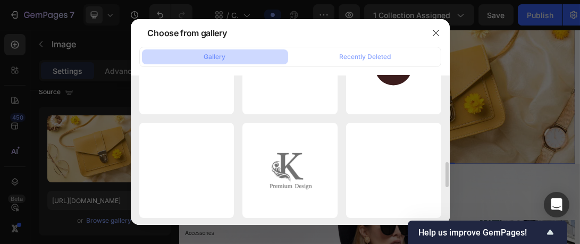
scroll to position [583, 0]
click at [435, 35] on icon "button" at bounding box center [436, 33] width 9 height 9
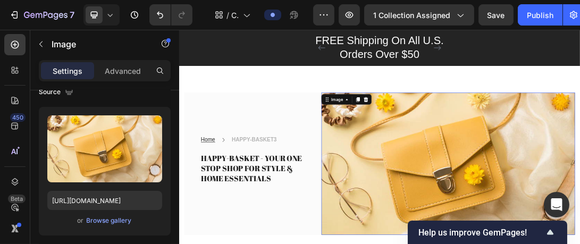
scroll to position [0, 0]
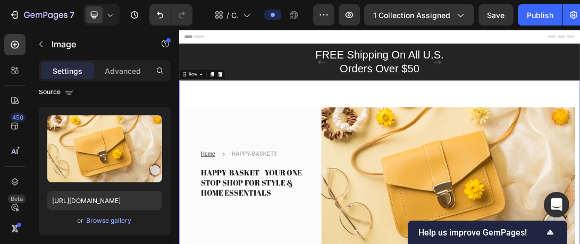
click at [392, 127] on div "Home Text block Icon HAPPY-BASKET3 Text block Row HAPPY-BASKET - YOUR ONE STOP …" at bounding box center [498, 245] width 638 height 269
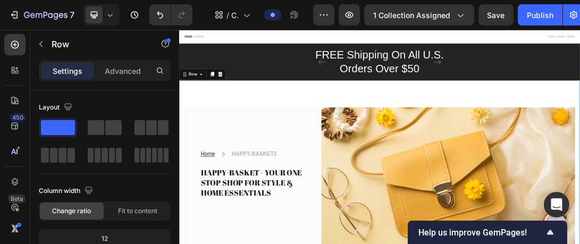
click at [483, 47] on div "Header" at bounding box center [497, 40] width 621 height 21
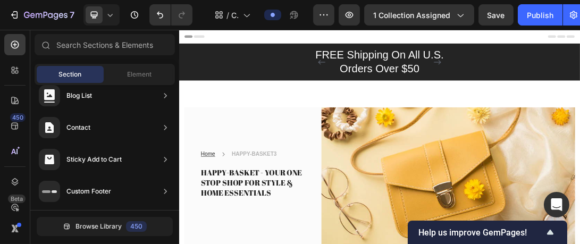
click at [512, 36] on div "Header" at bounding box center [497, 40] width 621 height 21
click at [192, 39] on icon at bounding box center [190, 40] width 7 height 7
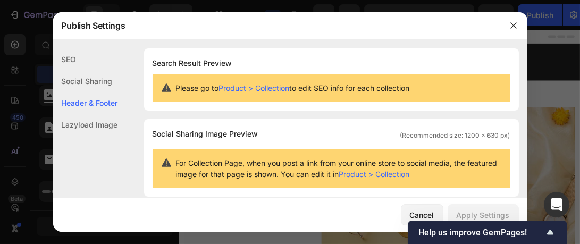
scroll to position [155, 0]
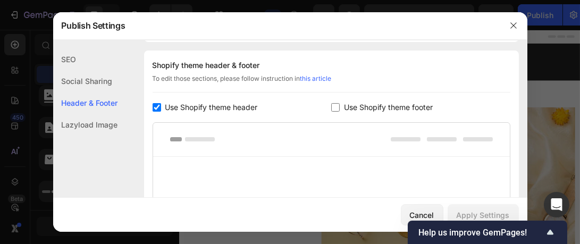
click at [340, 106] on label "Use Shopify theme footer" at bounding box center [386, 107] width 93 height 13
checkbox input "true"
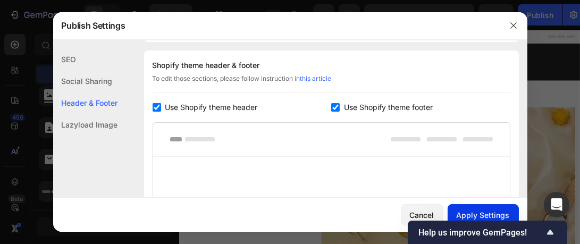
click at [491, 212] on div "Apply Settings" at bounding box center [483, 214] width 53 height 11
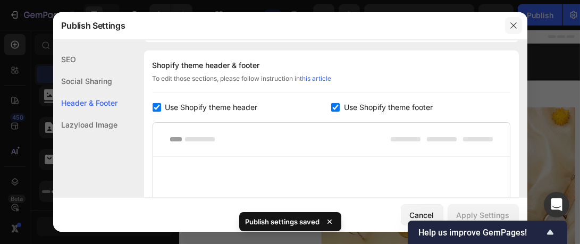
click at [518, 26] on button "button" at bounding box center [513, 25] width 17 height 17
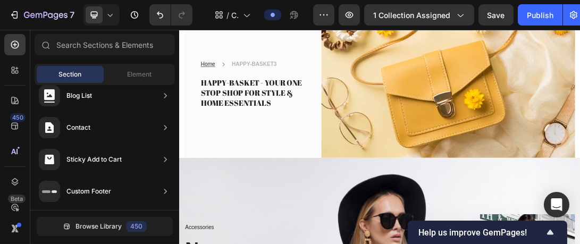
scroll to position [0, 0]
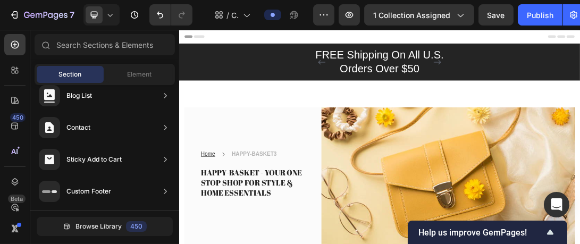
click at [211, 43] on span "Header" at bounding box center [210, 40] width 23 height 11
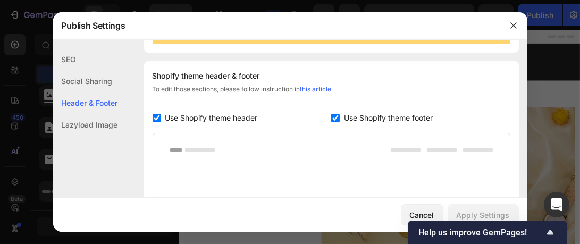
scroll to position [155, 0]
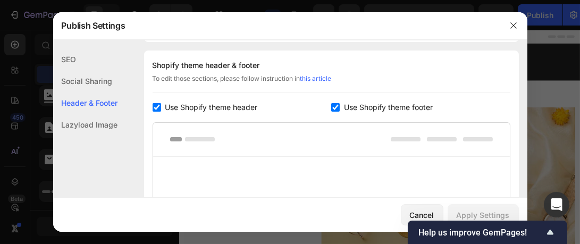
click at [99, 126] on div "Lazyload Image" at bounding box center [85, 125] width 65 height 22
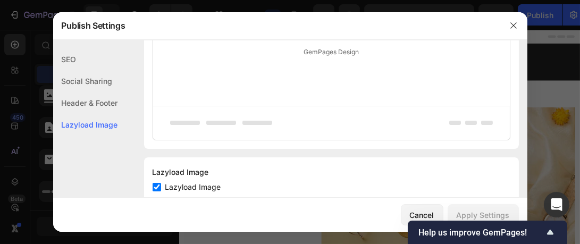
scroll to position [341, 0]
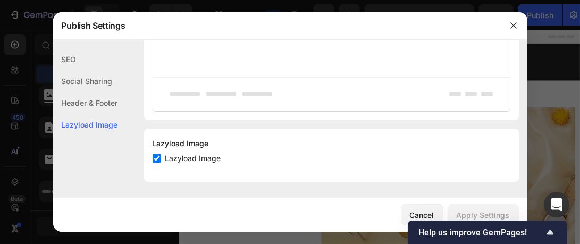
click at [296, 75] on div "GemPages Design" at bounding box center [331, 23] width 357 height 107
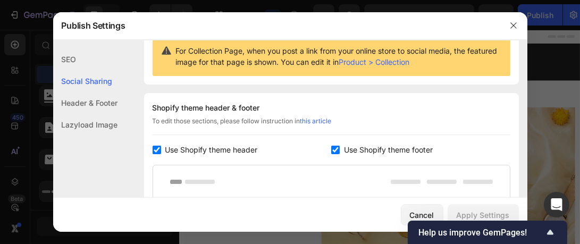
scroll to position [113, 0]
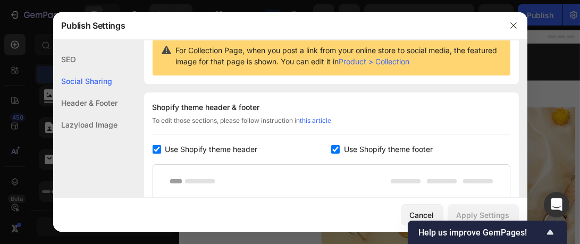
click at [334, 147] on input "checkbox" at bounding box center [335, 149] width 9 height 9
checkbox input "false"
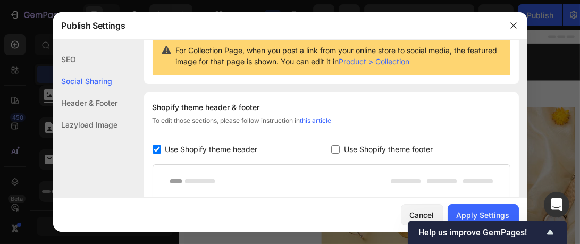
click at [156, 149] on input "checkbox" at bounding box center [157, 149] width 9 height 9
checkbox input "false"
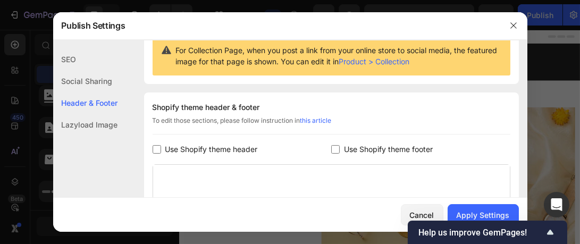
scroll to position [273, 0]
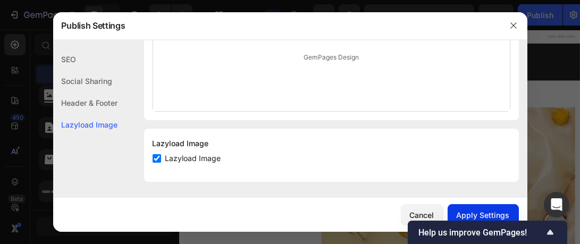
click at [473, 210] on div "Apply Settings" at bounding box center [483, 214] width 53 height 11
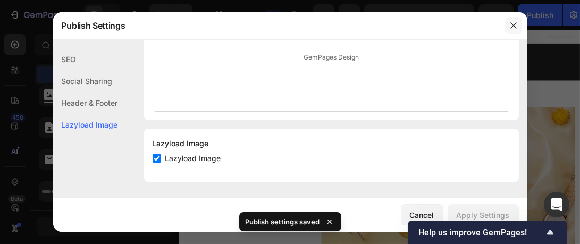
click at [515, 26] on icon "button" at bounding box center [513, 25] width 9 height 9
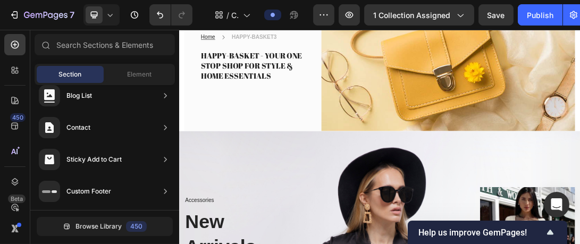
scroll to position [0, 0]
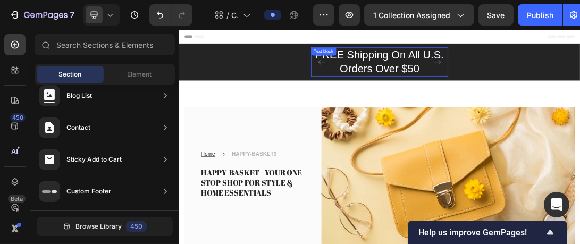
click at [556, 90] on p "FREE Shipping On All U.S. Orders Over $50" at bounding box center [498, 81] width 216 height 44
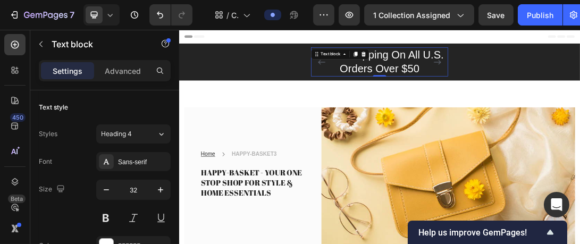
click at [556, 90] on p "FREE Shipping On All U.S. Orders Over $50" at bounding box center [498, 81] width 216 height 44
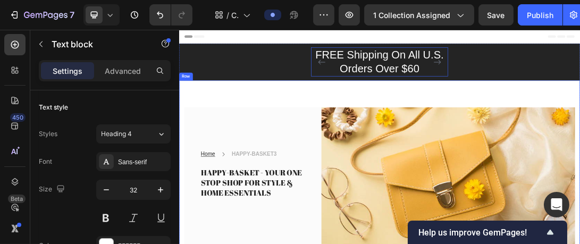
click at [579, 133] on div "Home Text block Icon HAPPY-BASKET3 Text block Row HAPPY-BASKET - YOUR ONE STOP …" at bounding box center [498, 245] width 638 height 269
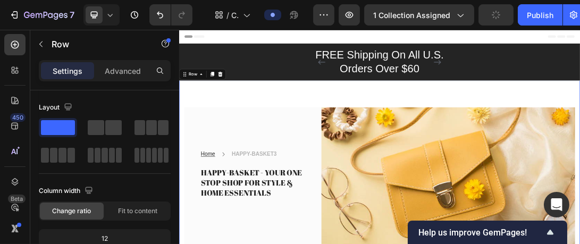
click at [423, 129] on div "Home Text block Icon HAPPY-BASKET3 Text block Row HAPPY-BASKET - YOUR ONE STOP …" at bounding box center [498, 245] width 638 height 269
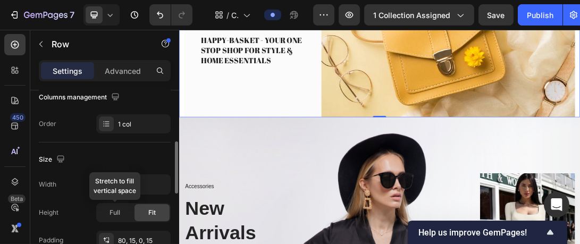
scroll to position [179, 0]
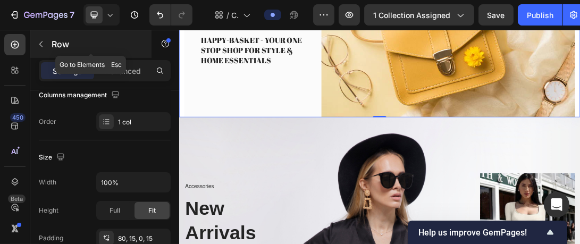
click at [43, 42] on icon "button" at bounding box center [41, 44] width 9 height 9
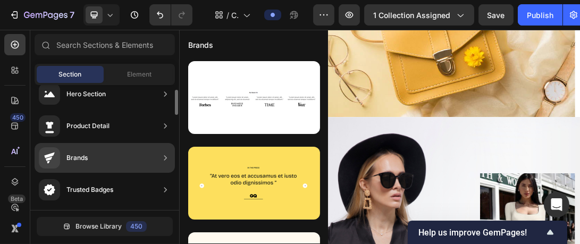
scroll to position [16, 0]
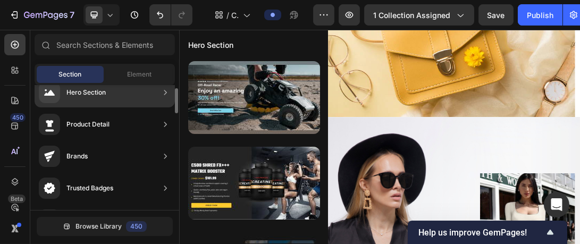
click at [102, 101] on div "Hero Section" at bounding box center [72, 92] width 67 height 21
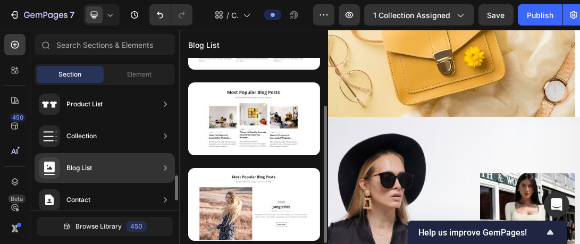
scroll to position [491, 0]
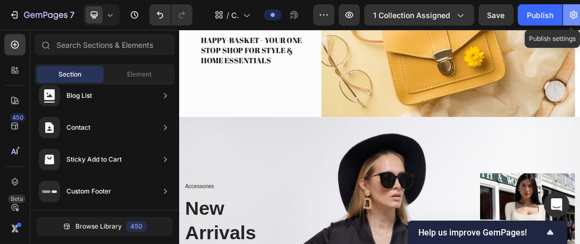
click at [570, 15] on icon "button" at bounding box center [573, 15] width 11 height 11
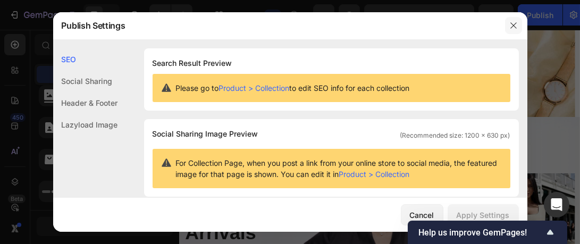
click at [514, 23] on icon "button" at bounding box center [513, 25] width 9 height 9
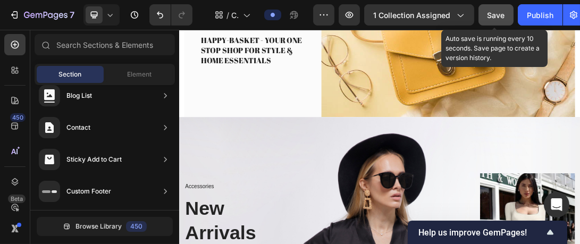
click at [498, 22] on button "Save" at bounding box center [495, 14] width 35 height 21
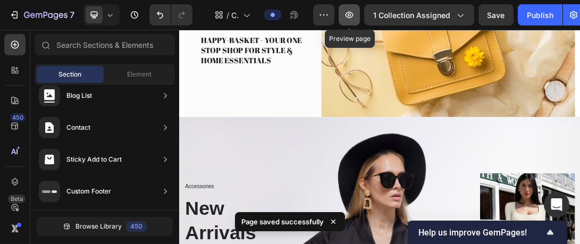
click at [346, 13] on icon "button" at bounding box center [350, 15] width 8 height 6
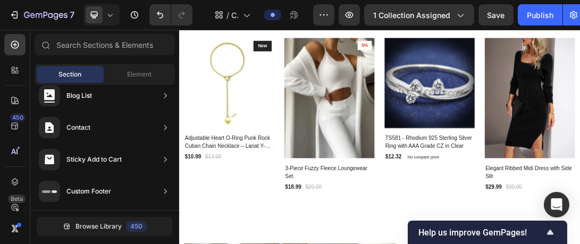
scroll to position [1139, 0]
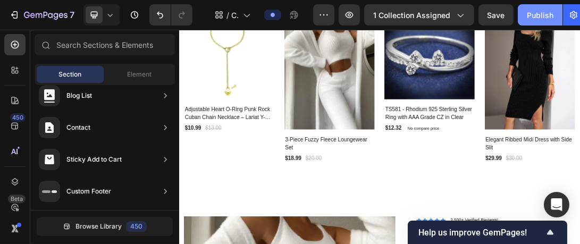
click at [543, 12] on div "Publish" at bounding box center [540, 15] width 27 height 11
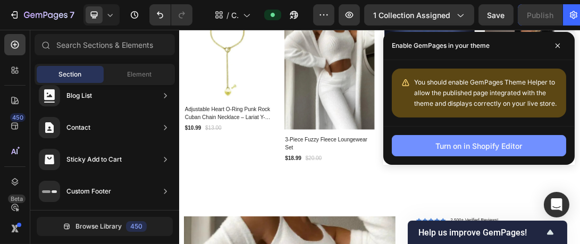
click at [498, 153] on button "Turn on in Shopify Editor" at bounding box center [479, 145] width 174 height 21
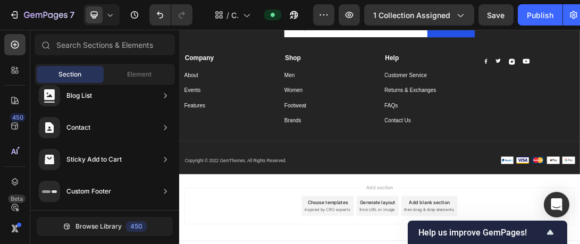
scroll to position [2572, 0]
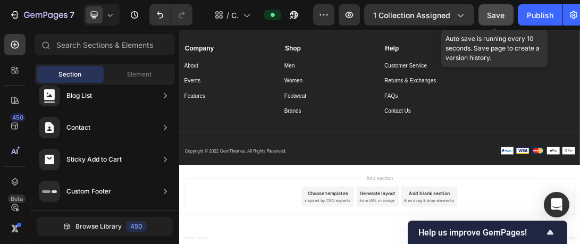
click at [495, 13] on span "Save" at bounding box center [497, 15] width 18 height 9
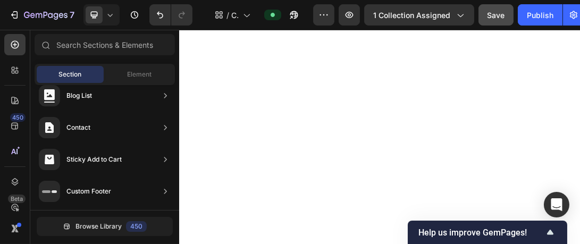
scroll to position [956, 0]
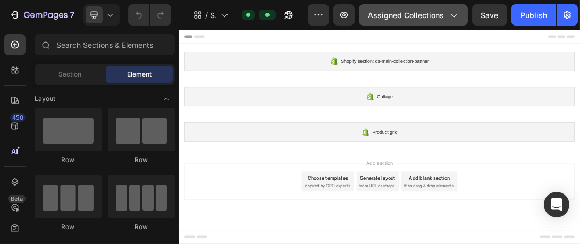
click at [409, 19] on span "Assigned Collections" at bounding box center [406, 15] width 76 height 11
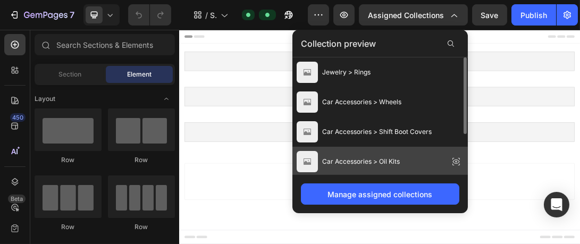
scroll to position [61, 0]
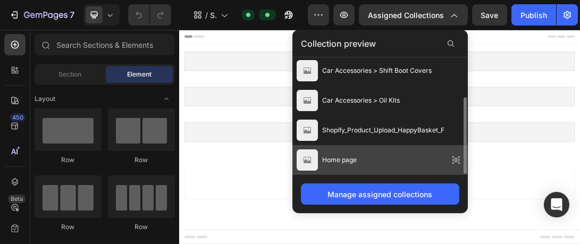
click at [387, 153] on div "Home page" at bounding box center [379, 160] width 175 height 30
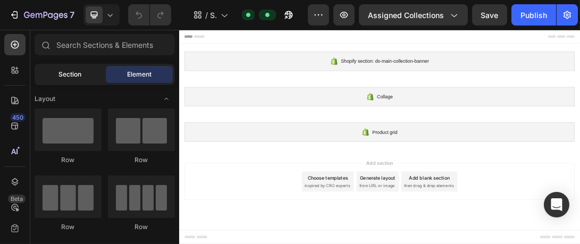
click at [58, 75] on div "Section" at bounding box center [70, 74] width 67 height 17
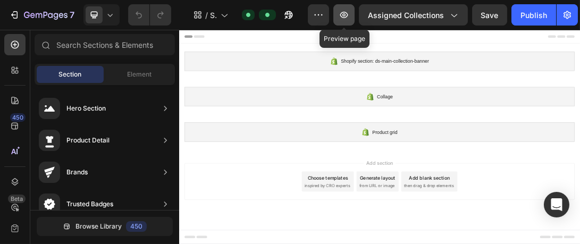
click at [345, 20] on icon "button" at bounding box center [344, 15] width 11 height 11
